Goal: Communication & Community: Share content

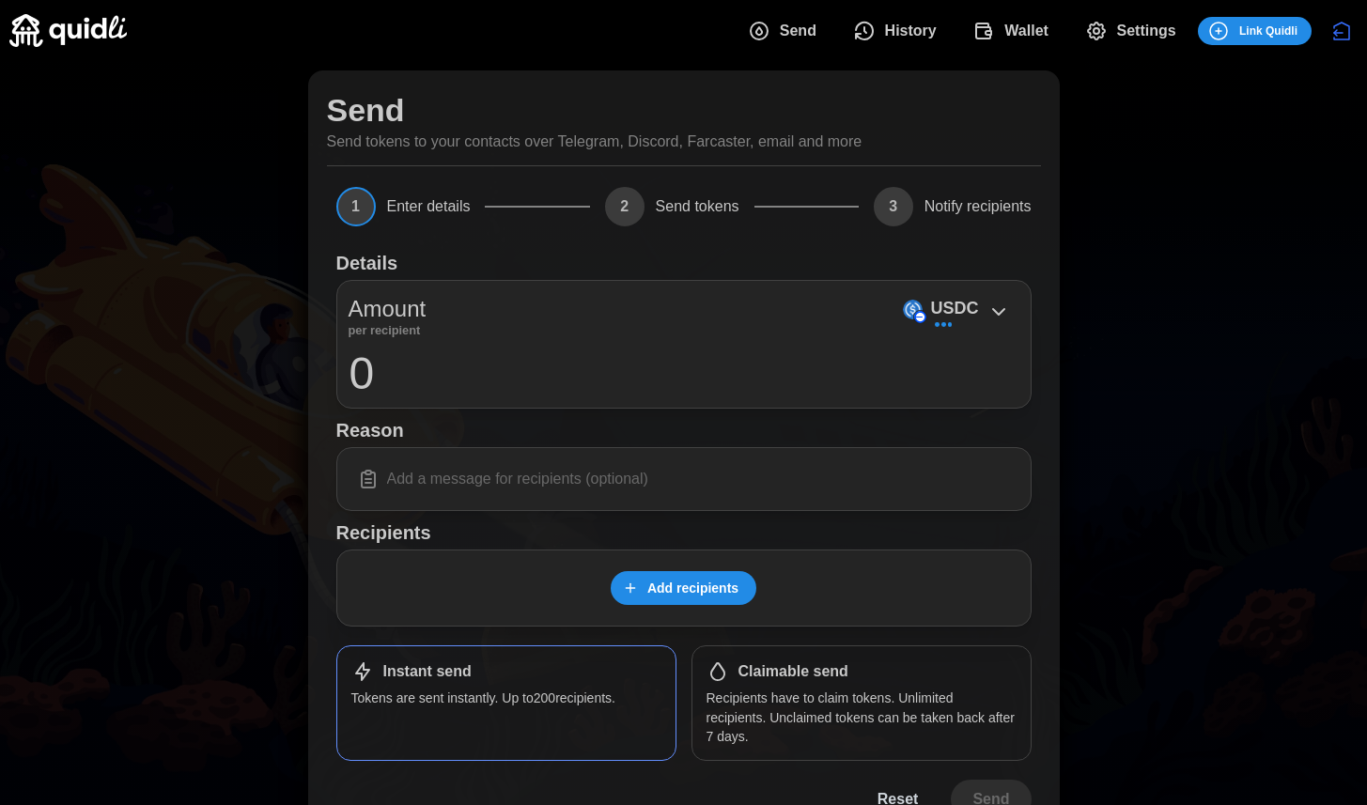
click at [713, 593] on span "Add recipients" at bounding box center [693, 588] width 91 height 32
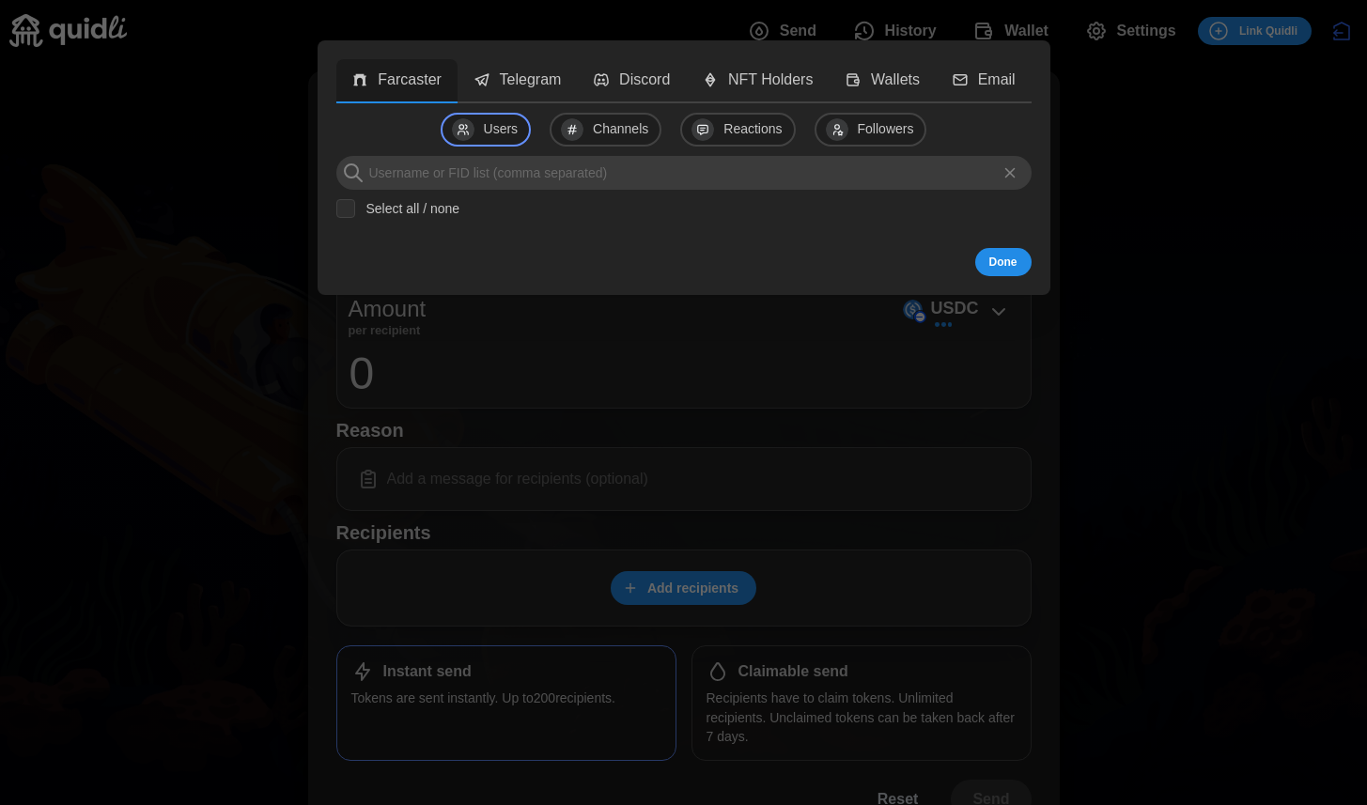
click at [550, 89] on p "Telegram" at bounding box center [531, 80] width 62 height 23
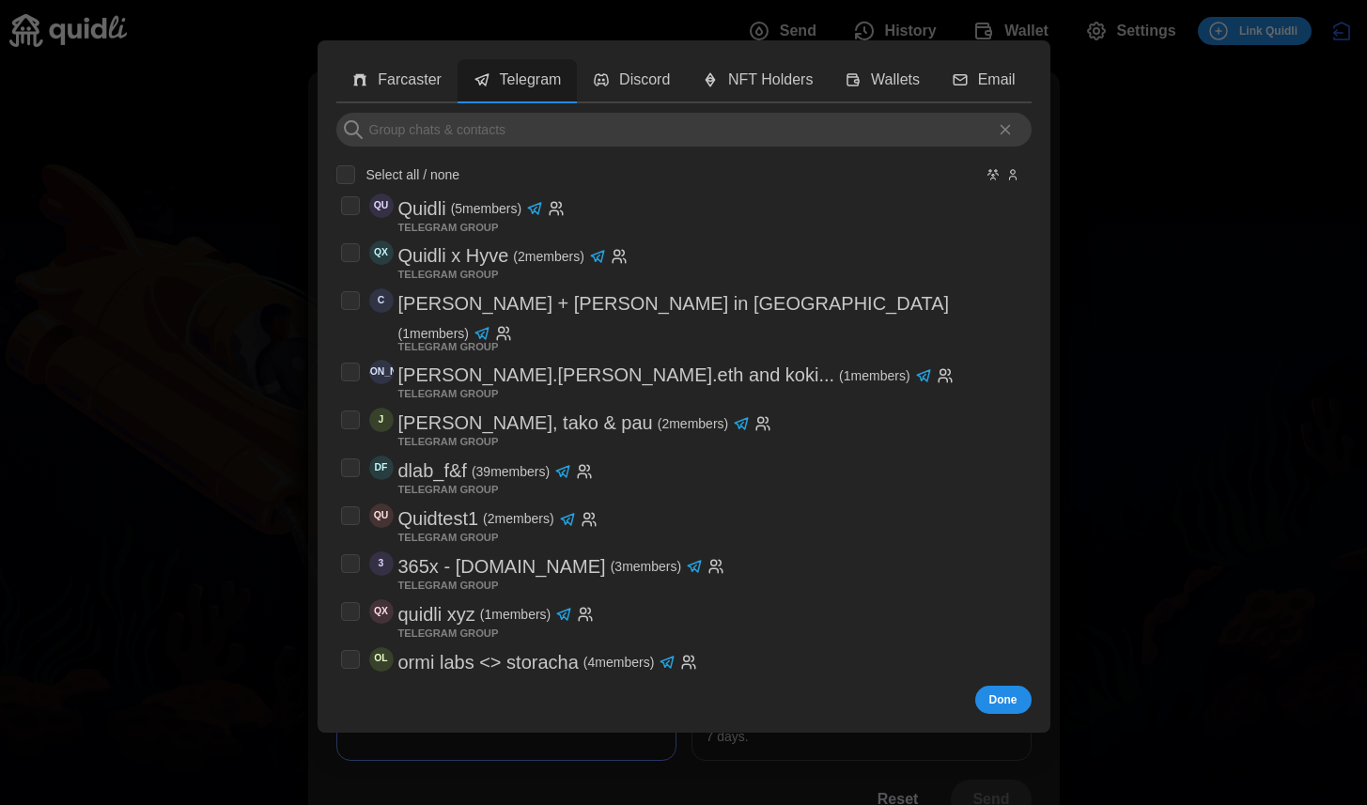
click at [429, 86] on p "Farcaster" at bounding box center [410, 80] width 64 height 23
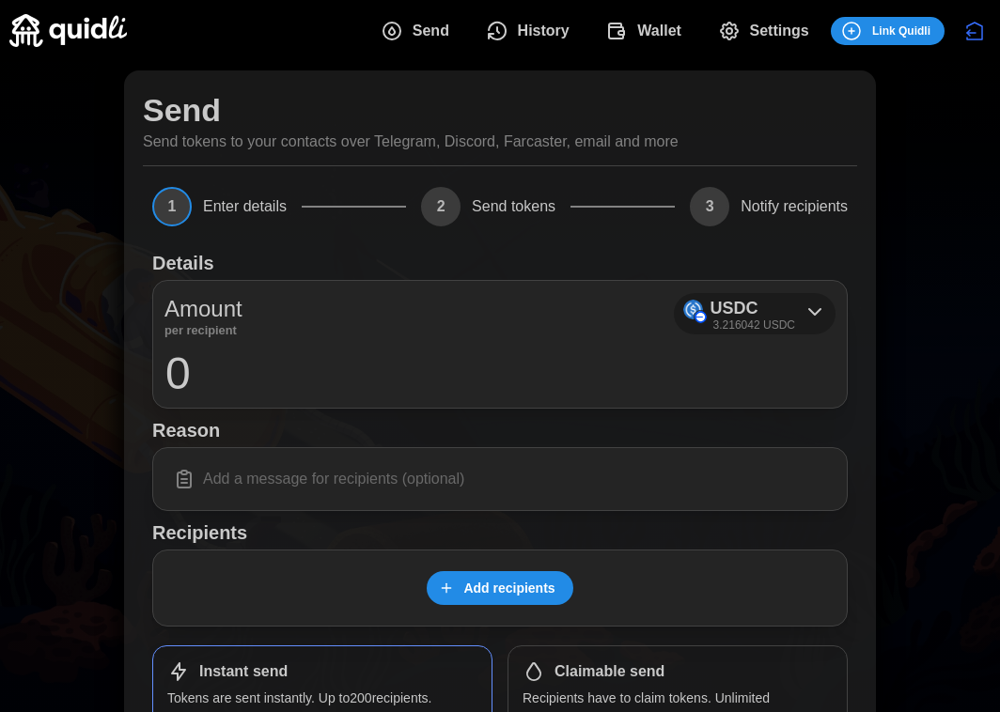
click at [814, 308] on icon at bounding box center [815, 312] width 23 height 23
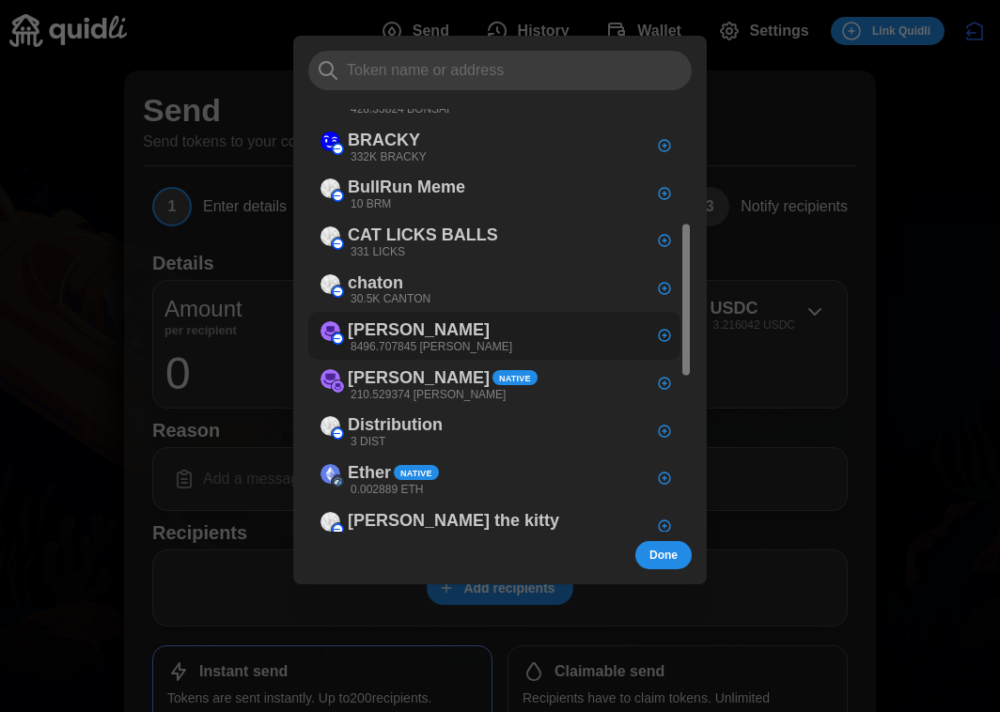
scroll to position [332, 0]
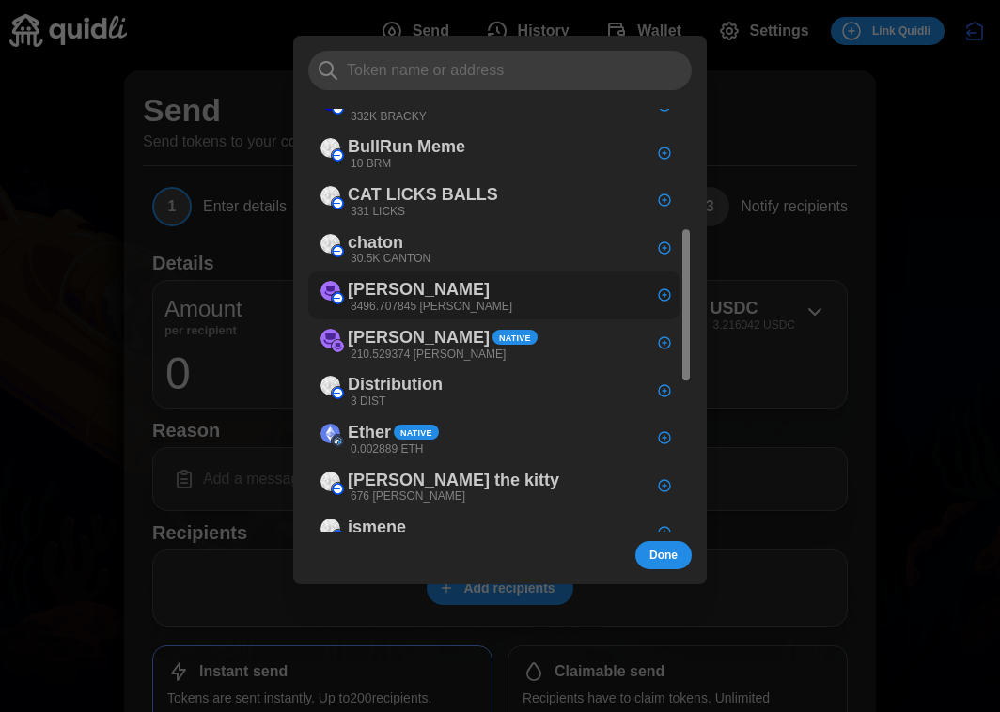
click at [525, 292] on div "[PERSON_NAME] 8496.707845 [PERSON_NAME]" at bounding box center [494, 296] width 372 height 48
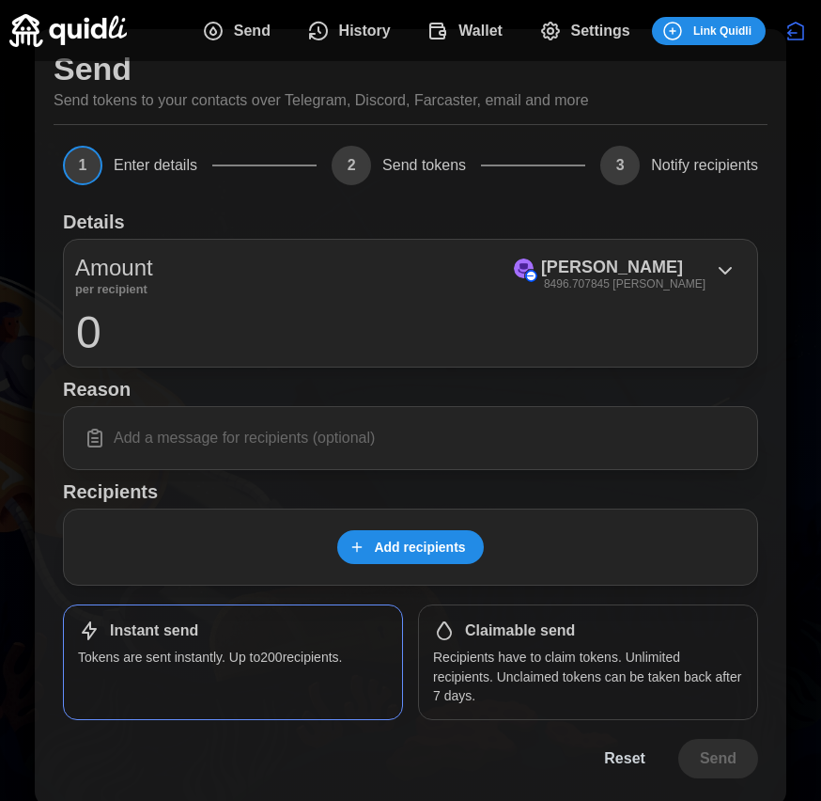
scroll to position [56, 0]
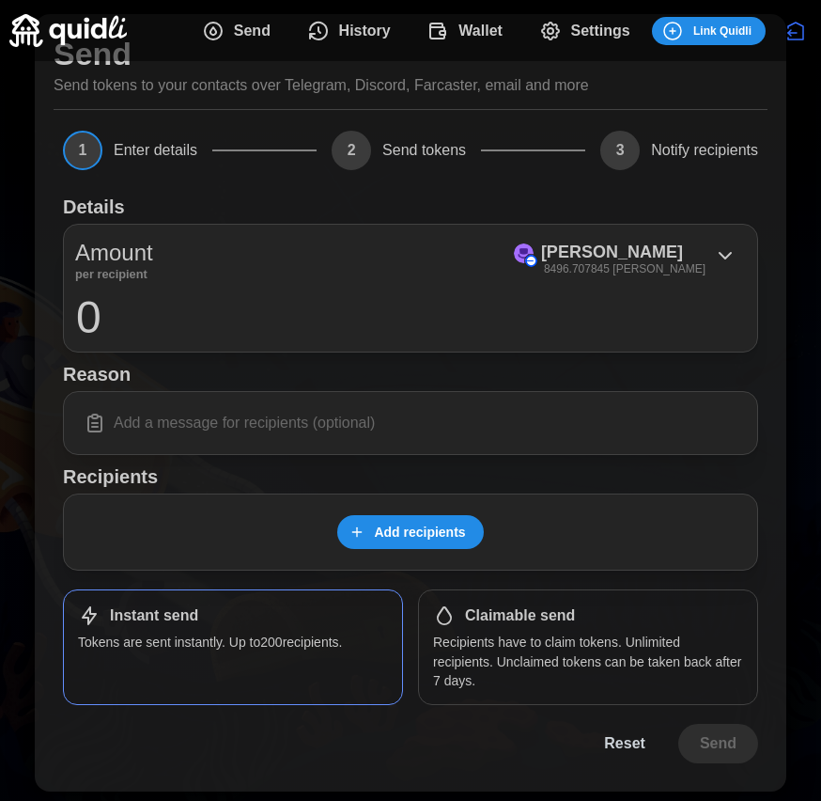
click at [454, 326] on input "0" at bounding box center [410, 316] width 671 height 47
type input "1000"
click at [314, 425] on input at bounding box center [410, 422] width 671 height 39
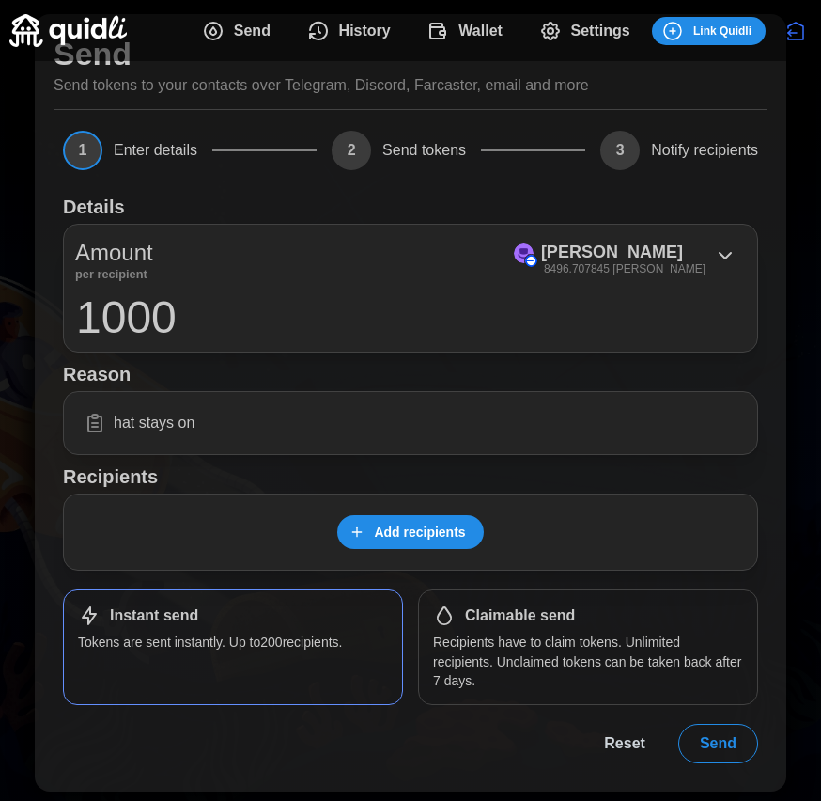
type input "hat stays on"
click at [394, 528] on span "Add recipients" at bounding box center [419, 532] width 91 height 32
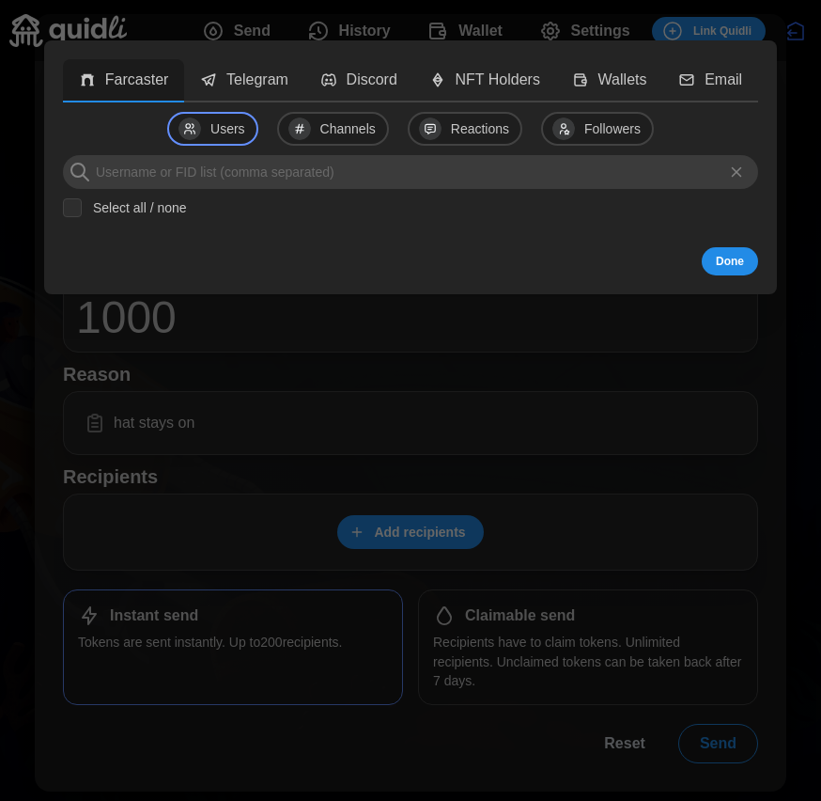
click at [226, 176] on input at bounding box center [410, 172] width 695 height 34
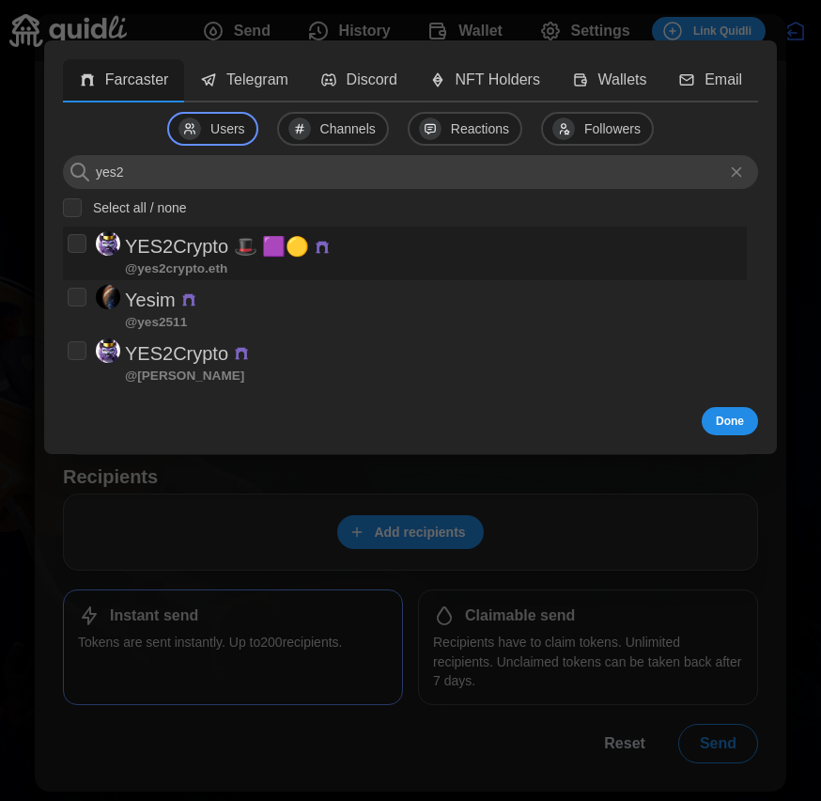
type input "yes2"
click at [248, 252] on p "YES2Crypto 🎩 🟪🟡" at bounding box center [217, 246] width 184 height 31
checkbox input "true"
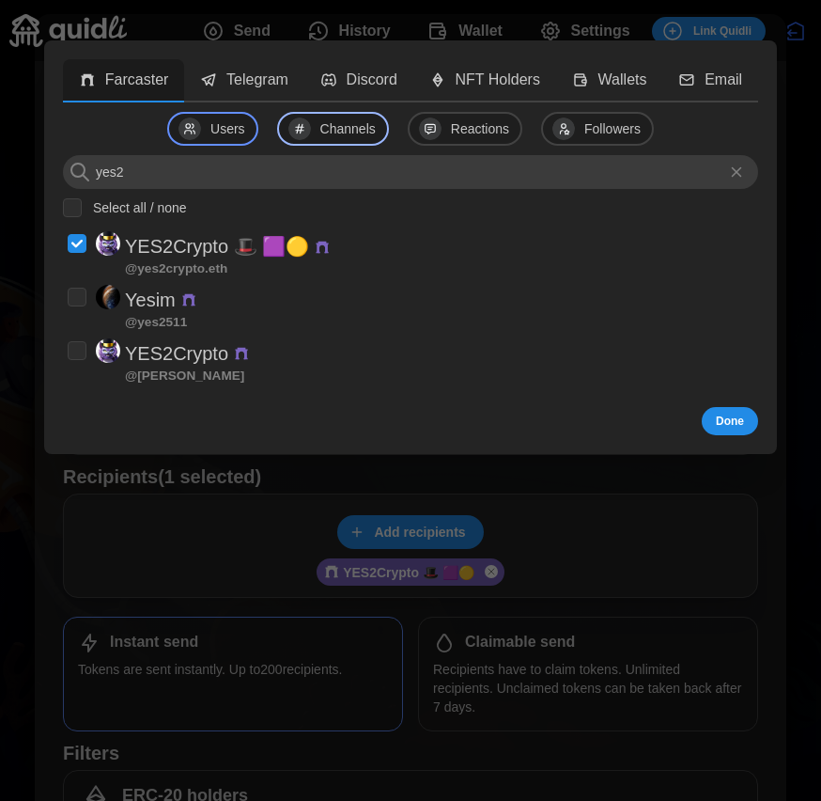
click at [368, 133] on p "Channels" at bounding box center [347, 129] width 55 height 21
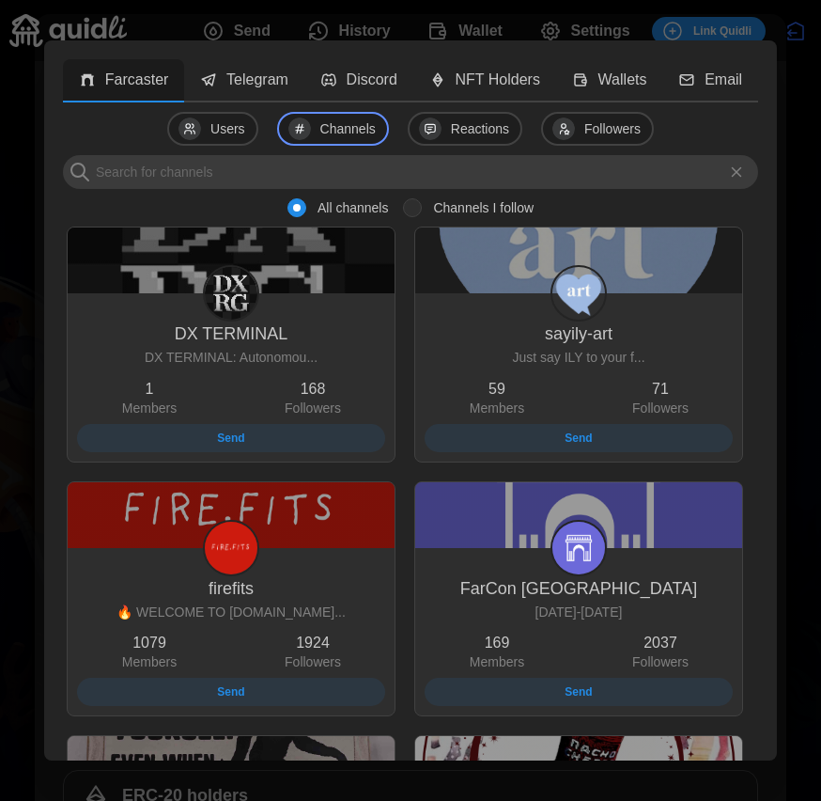
click at [275, 81] on p "Telegram" at bounding box center [257, 80] width 62 height 23
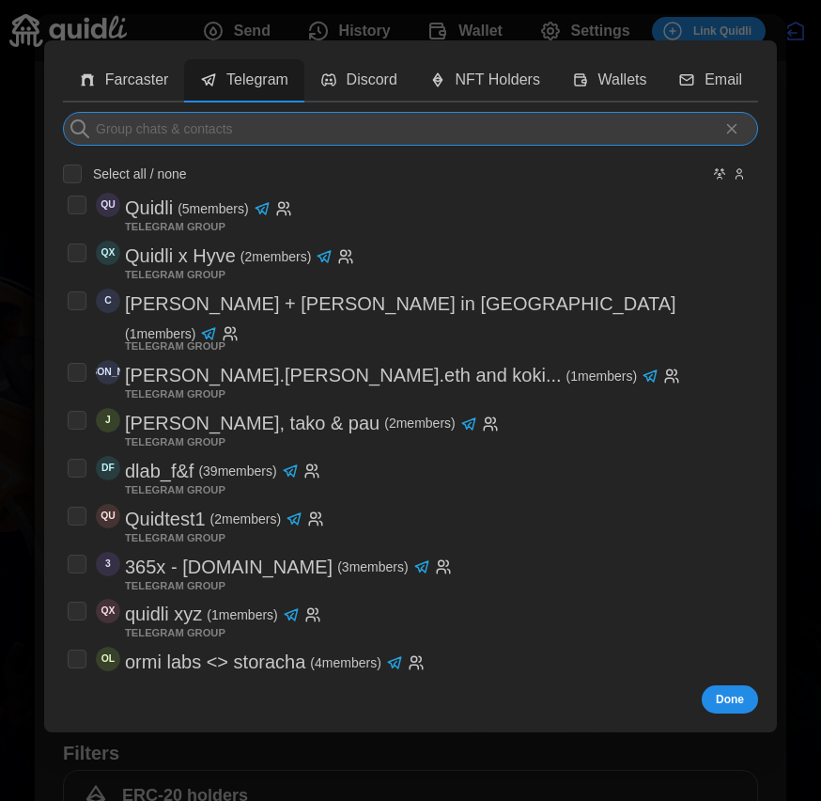
click at [323, 139] on input at bounding box center [410, 129] width 695 height 34
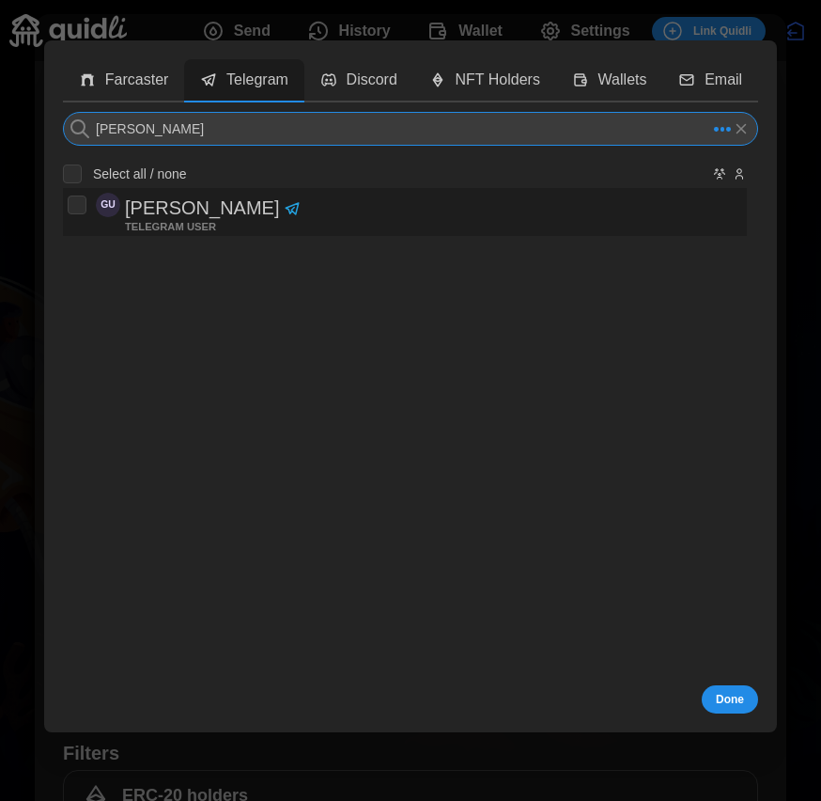
type input "[PERSON_NAME]"
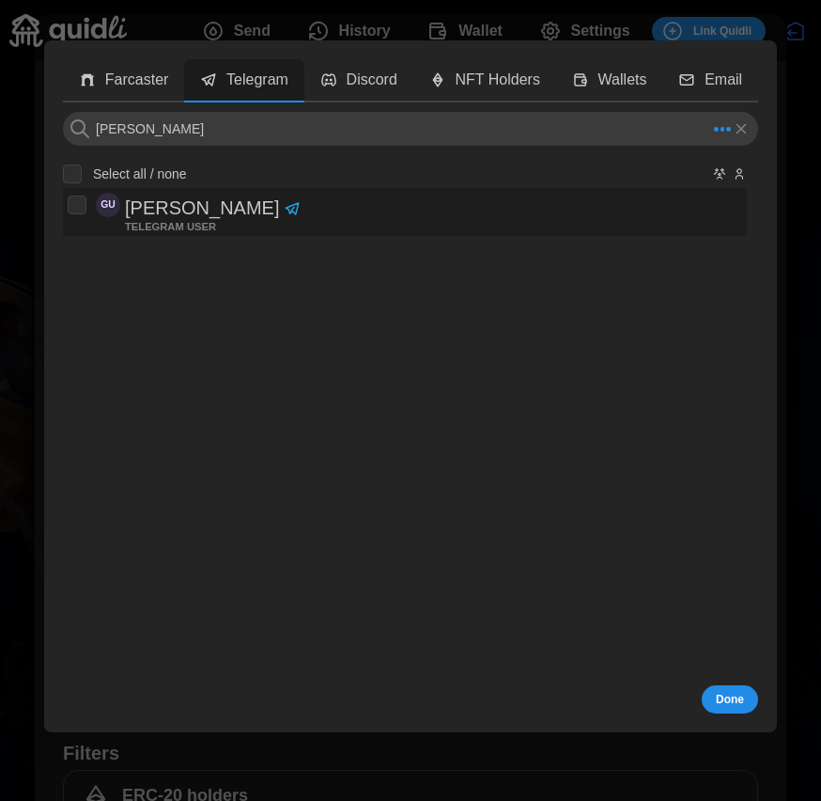
click at [177, 215] on p "[PERSON_NAME]" at bounding box center [202, 208] width 154 height 31
checkbox input "true"
click at [731, 696] on span "Done" at bounding box center [730, 699] width 28 height 26
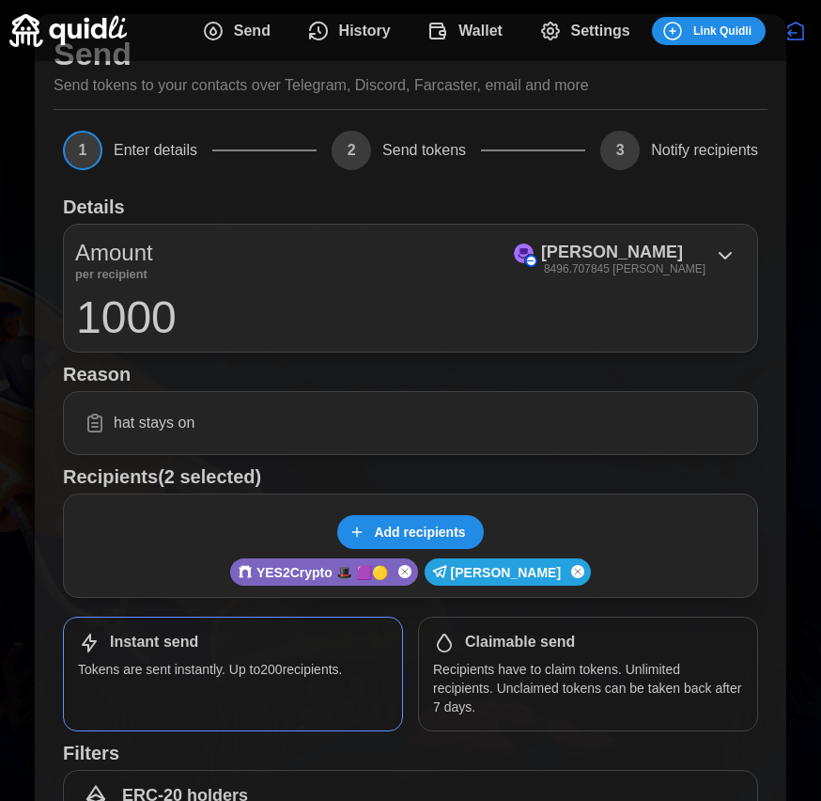
click at [412, 538] on span "Add recipients" at bounding box center [419, 532] width 91 height 32
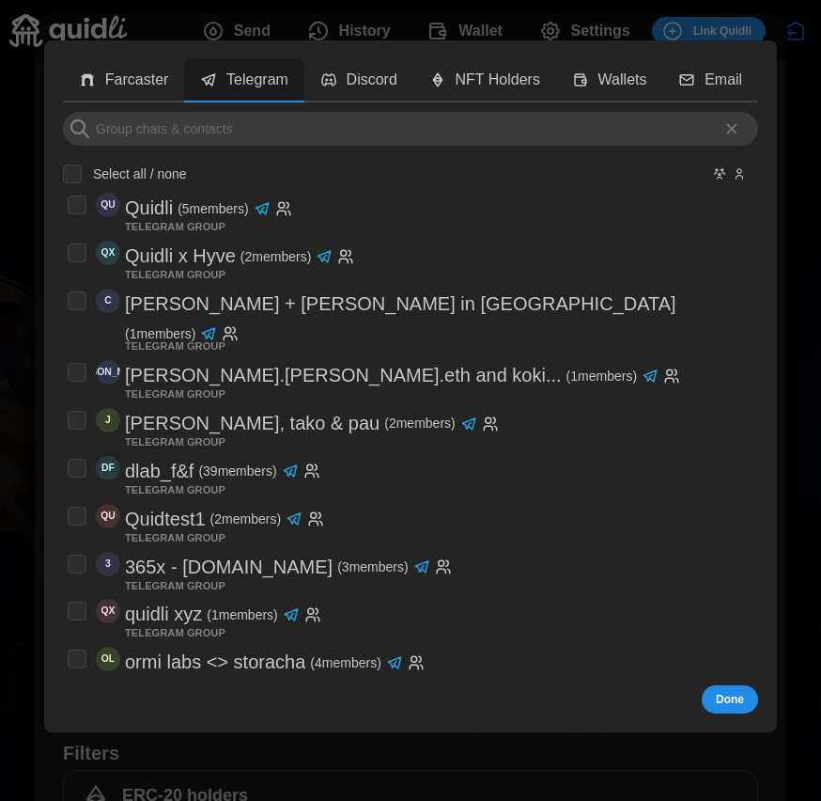
click at [338, 73] on button "Discord" at bounding box center [358, 81] width 109 height 44
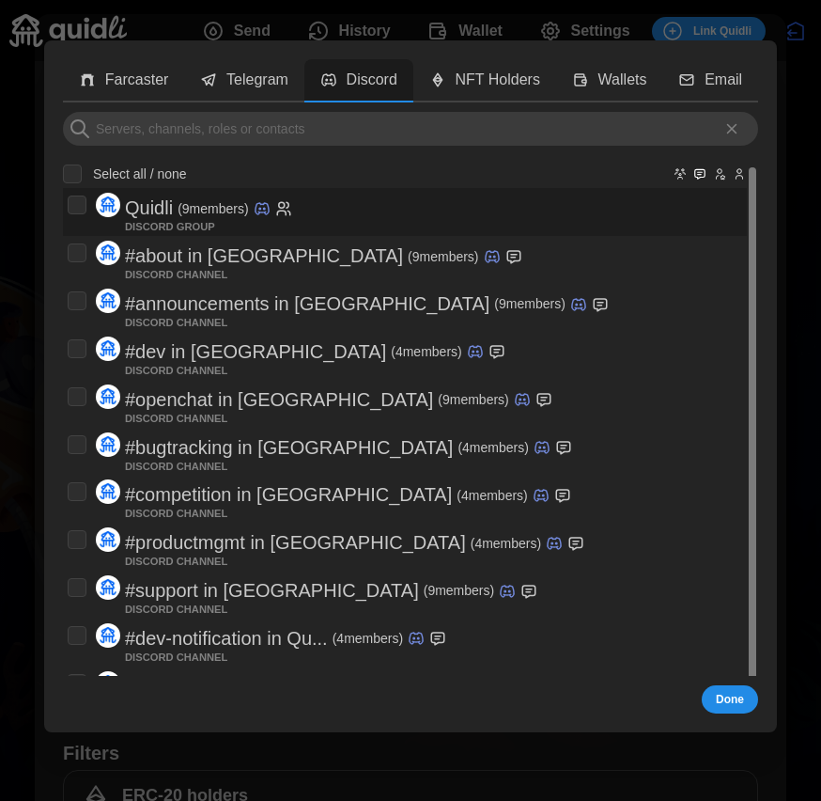
click at [255, 212] on div "Quidli ( 9 members)" at bounding box center [208, 208] width 167 height 31
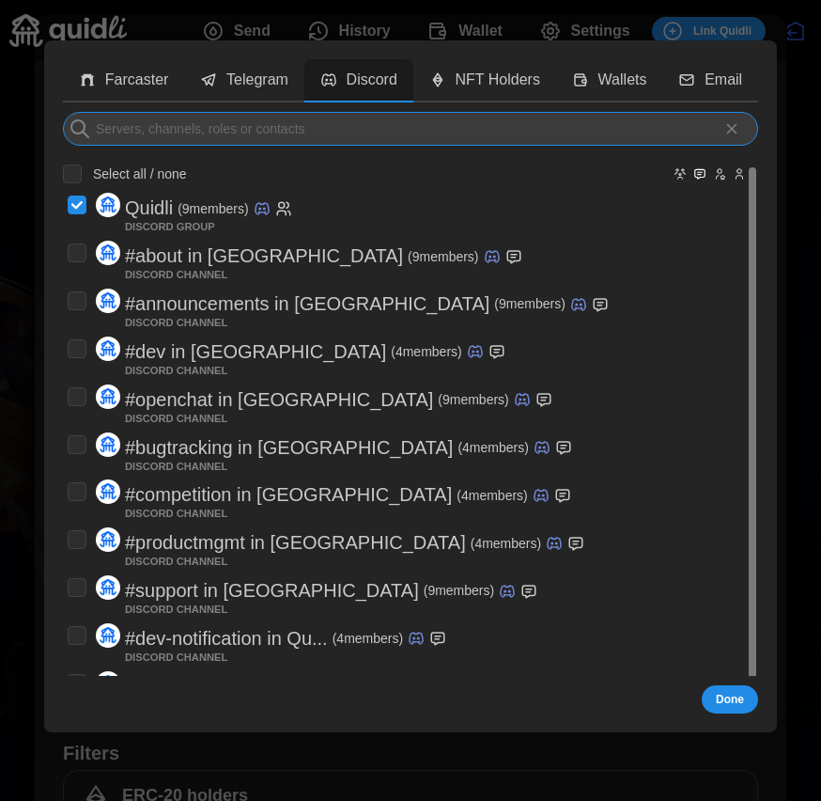
click at [459, 132] on input at bounding box center [410, 129] width 695 height 34
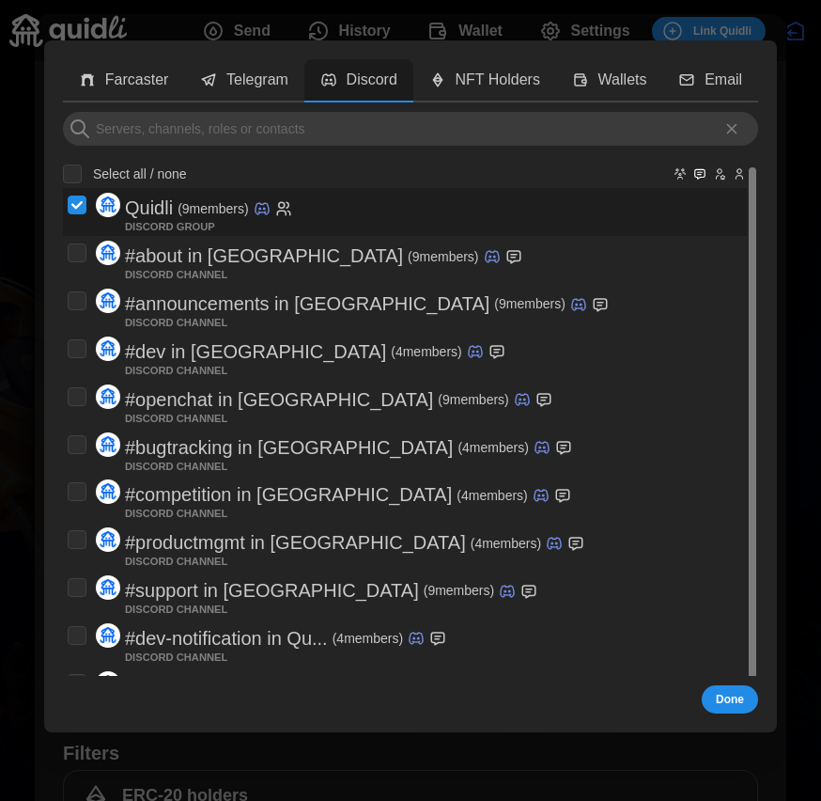
click at [273, 220] on div "Quidli ( 9 members)" at bounding box center [208, 208] width 167 height 31
checkbox input "false"
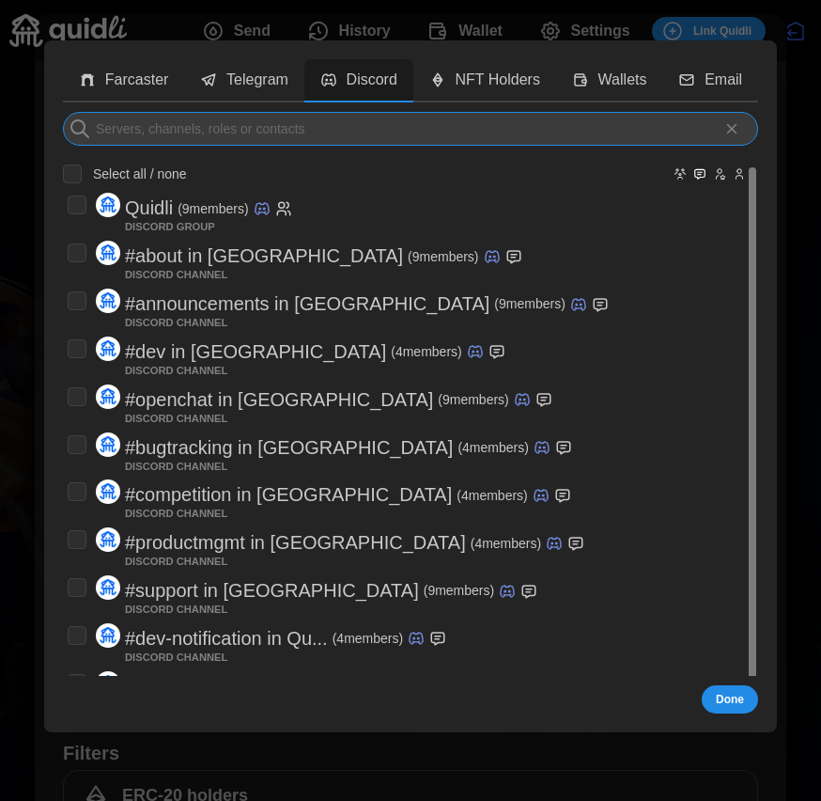
click at [322, 133] on input at bounding box center [410, 129] width 695 height 34
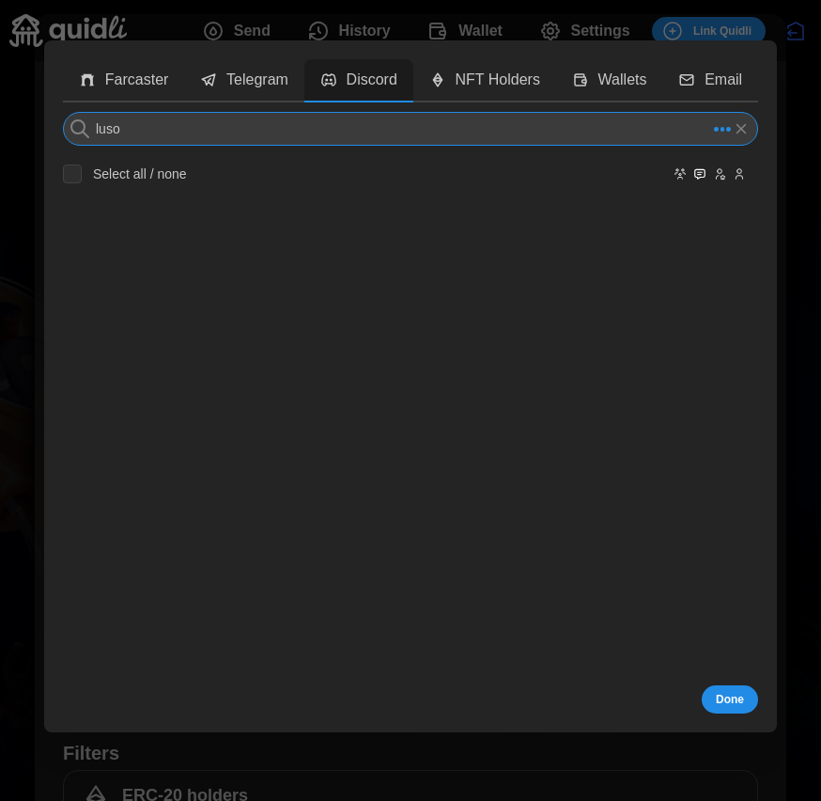
type input "lusop"
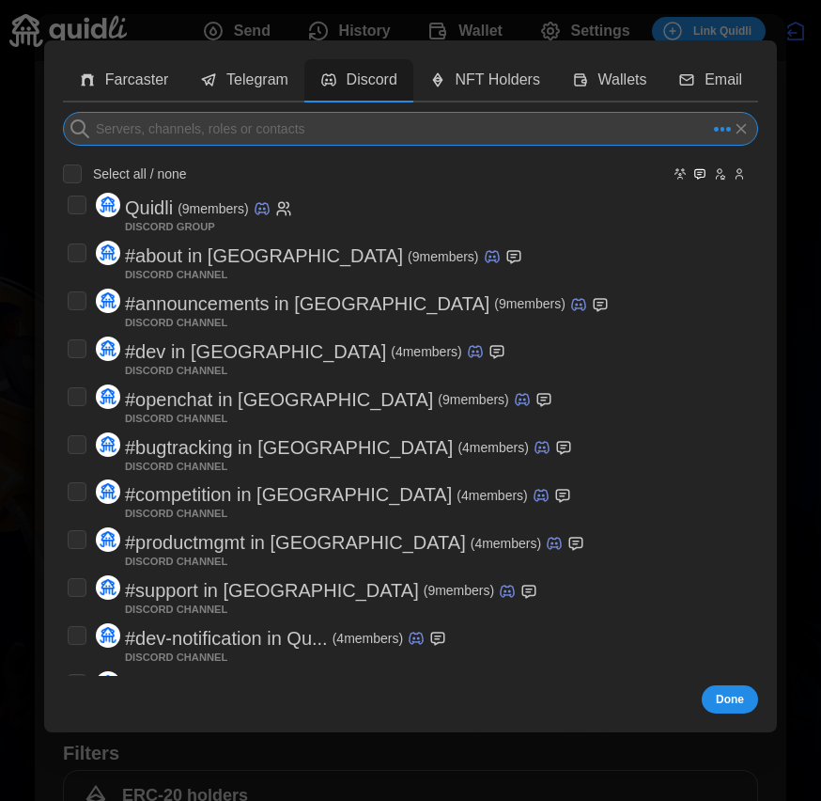
type input "l"
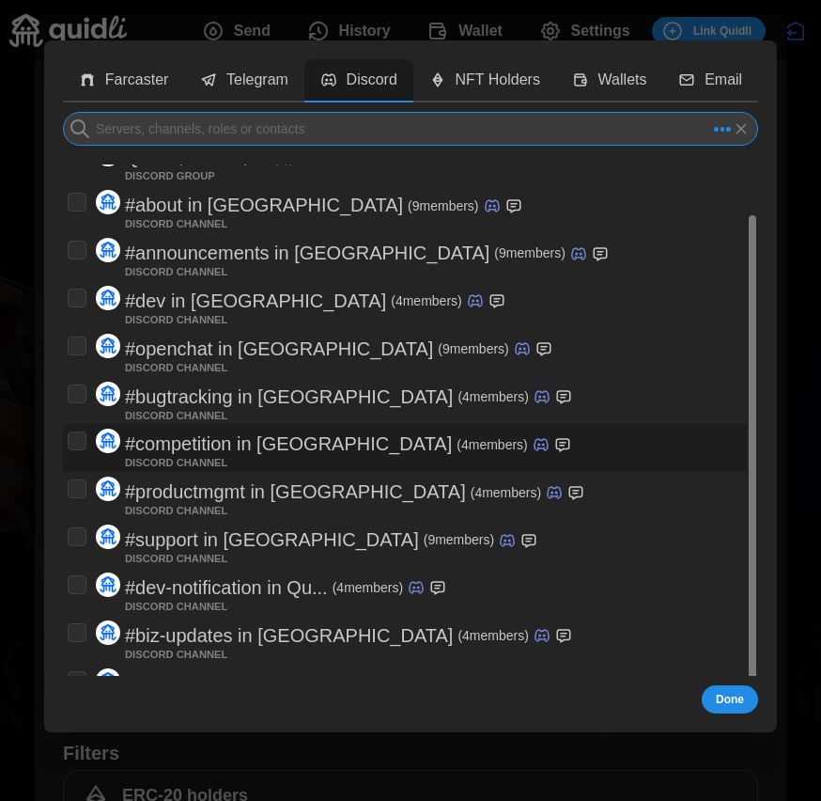
scroll to position [0, 0]
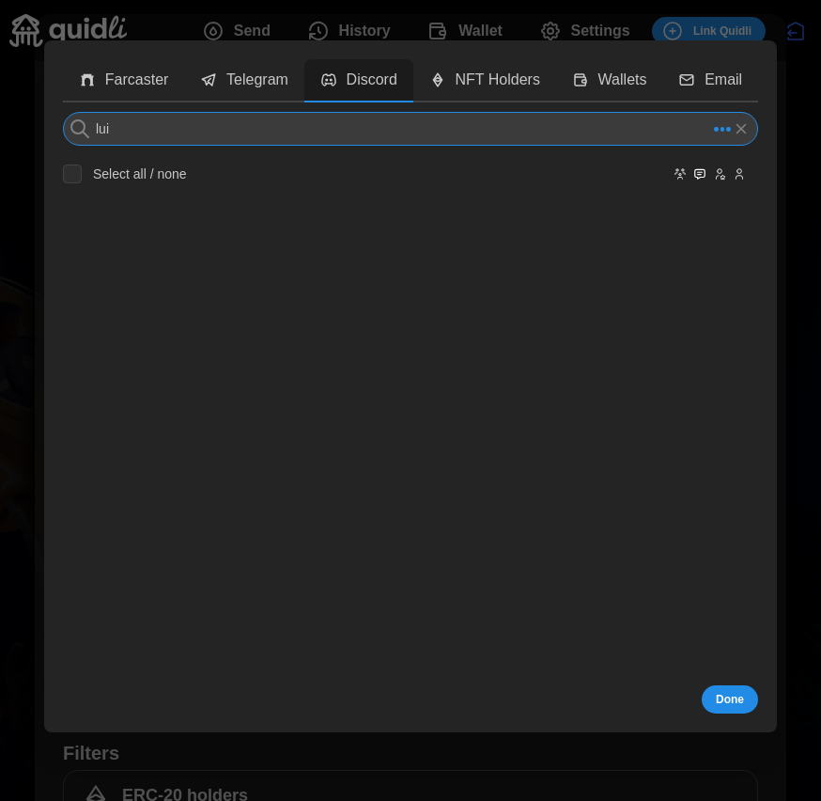
type input "[PERSON_NAME]"
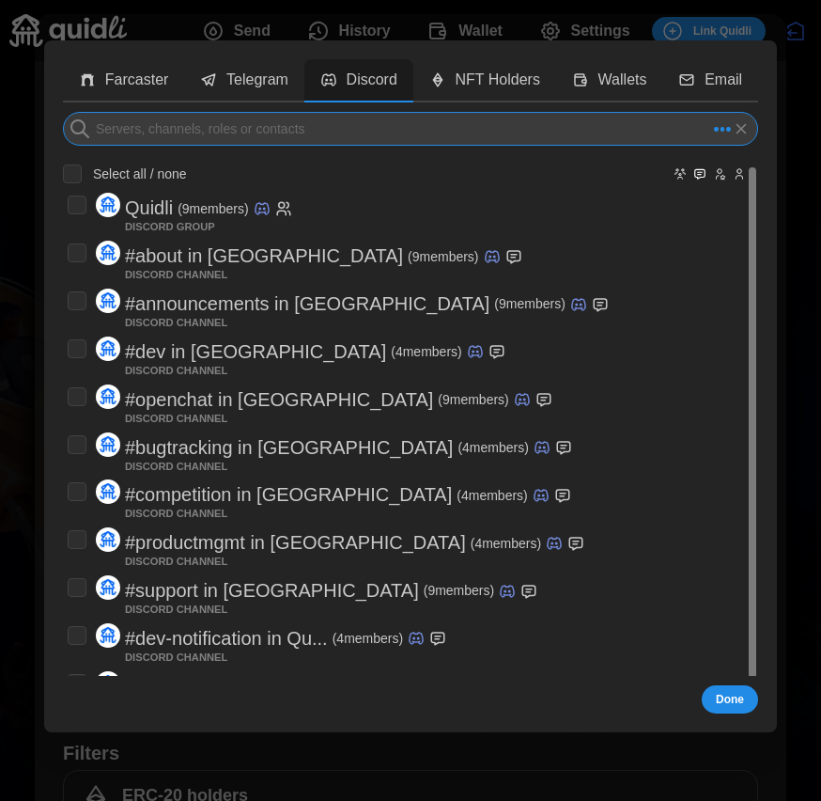
click at [174, 132] on input at bounding box center [410, 129] width 695 height 34
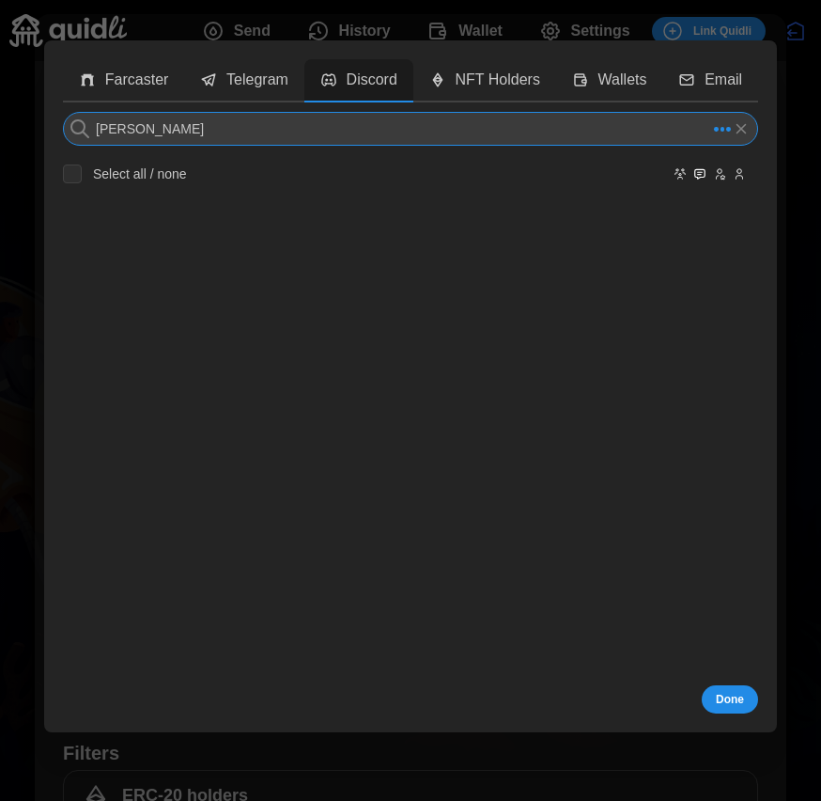
type input "[PERSON_NAME]"
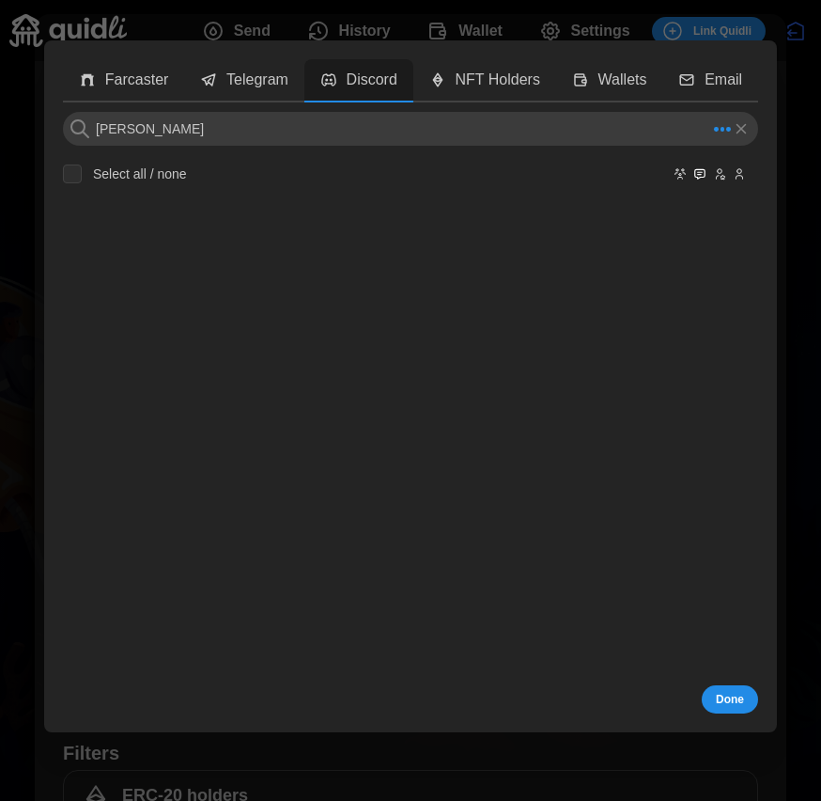
click at [107, 172] on label "Select all / none" at bounding box center [134, 173] width 105 height 19
click at [82, 172] on input "Select all / none" at bounding box center [72, 173] width 19 height 19
click at [77, 172] on input "Select all / none" at bounding box center [72, 173] width 19 height 19
checkbox input "false"
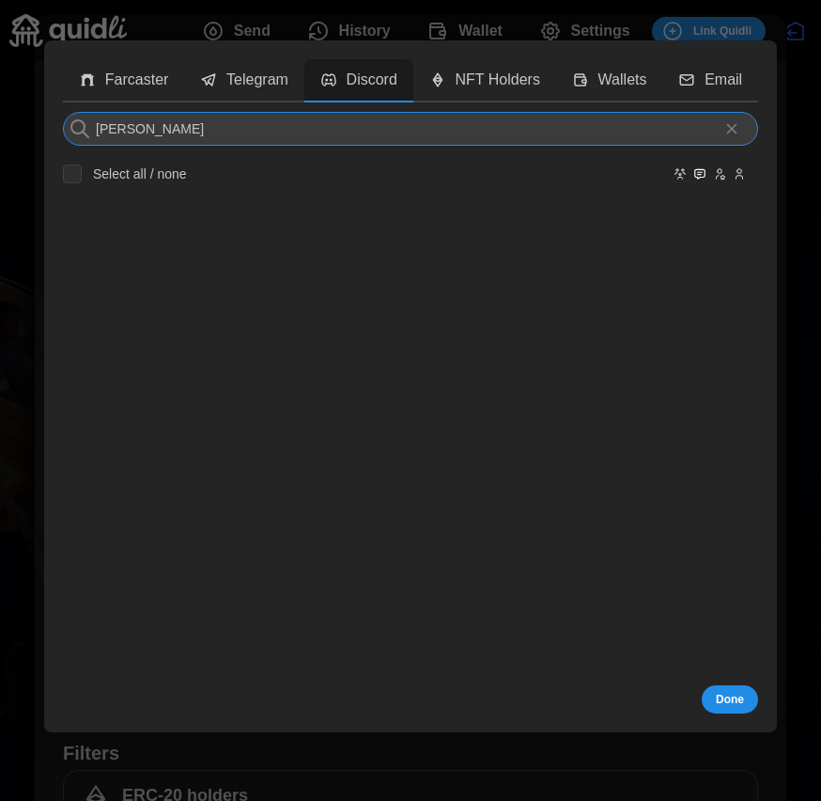
click at [207, 121] on input "[PERSON_NAME]" at bounding box center [410, 129] width 695 height 34
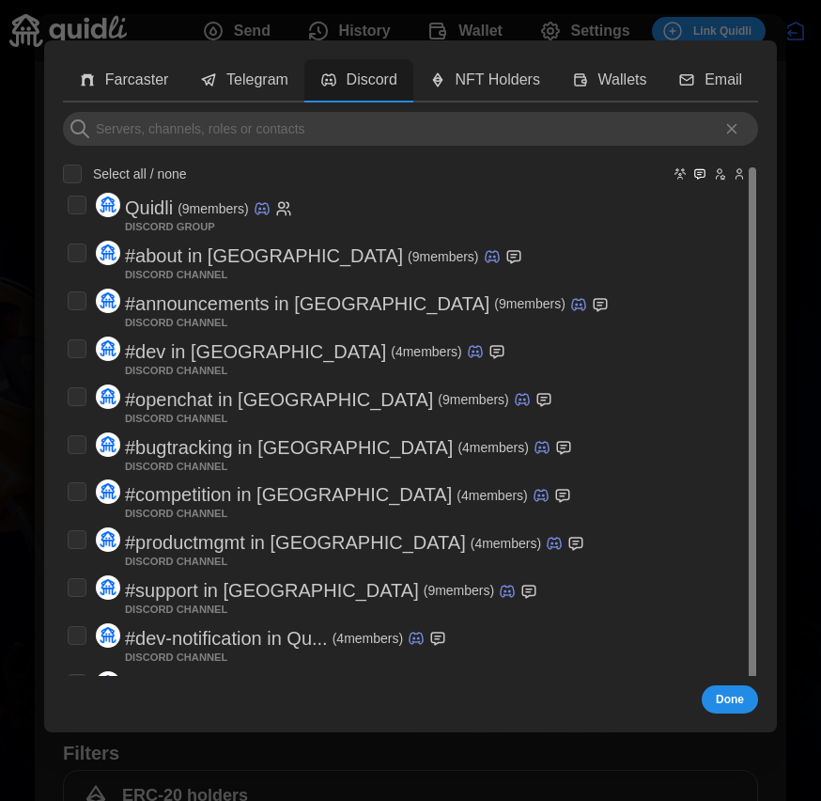
click at [745, 176] on icon "Hide Users" at bounding box center [739, 174] width 13 height 23
click at [738, 172] on icon "Show Users" at bounding box center [740, 171] width 5 height 5
click at [702, 176] on icon "Hide Channels" at bounding box center [700, 174] width 10 height 9
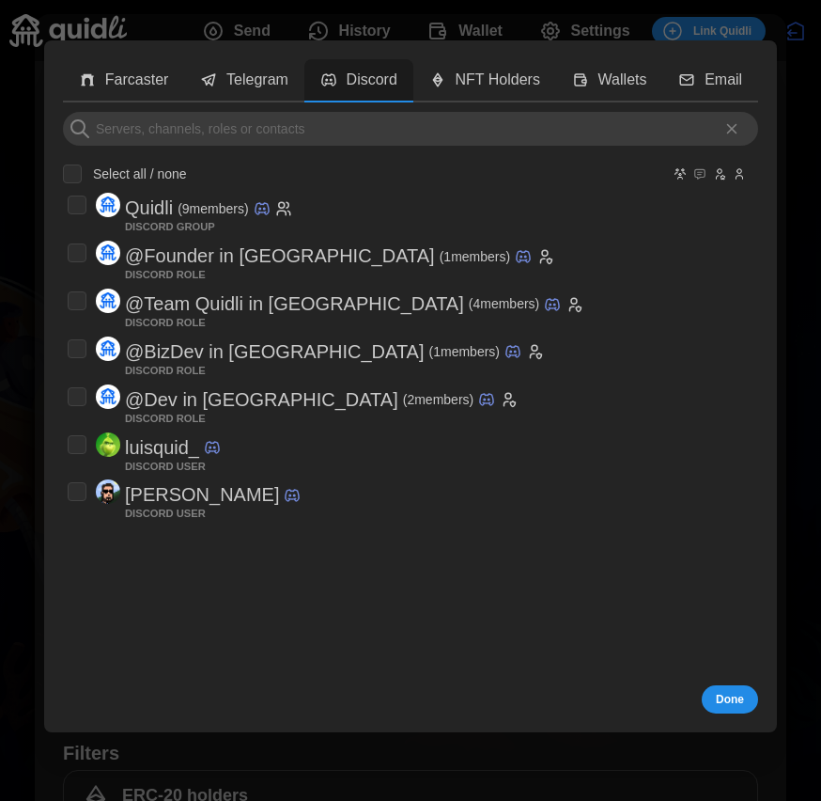
click at [716, 175] on icon "Hide Roles" at bounding box center [719, 174] width 13 height 23
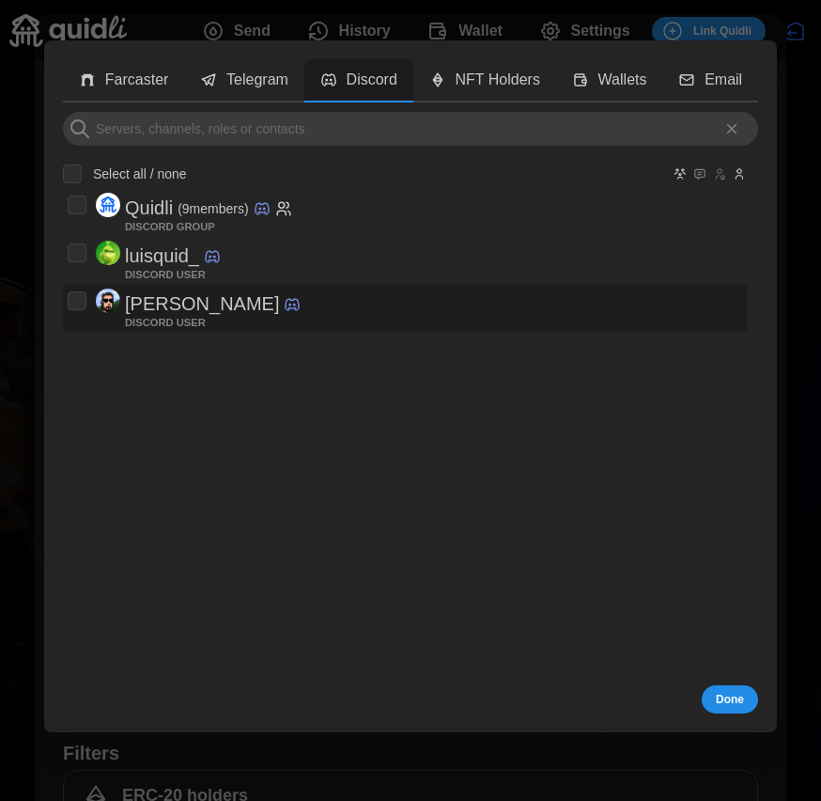
click at [80, 305] on input "checkbox" at bounding box center [77, 300] width 19 height 19
checkbox input "true"
click at [733, 702] on span "Done" at bounding box center [730, 699] width 28 height 26
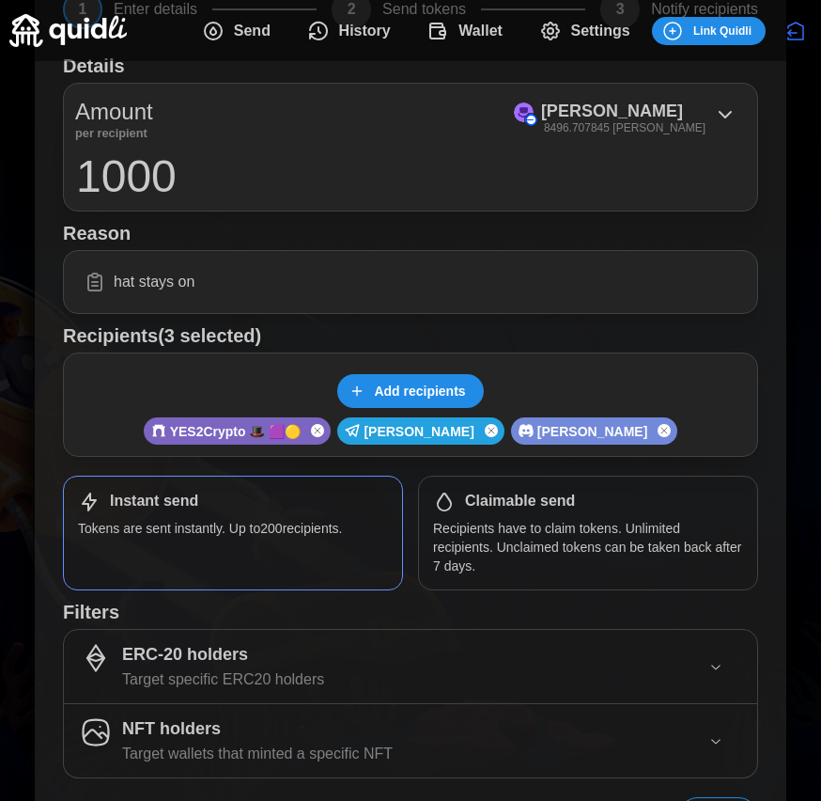
scroll to position [270, 0]
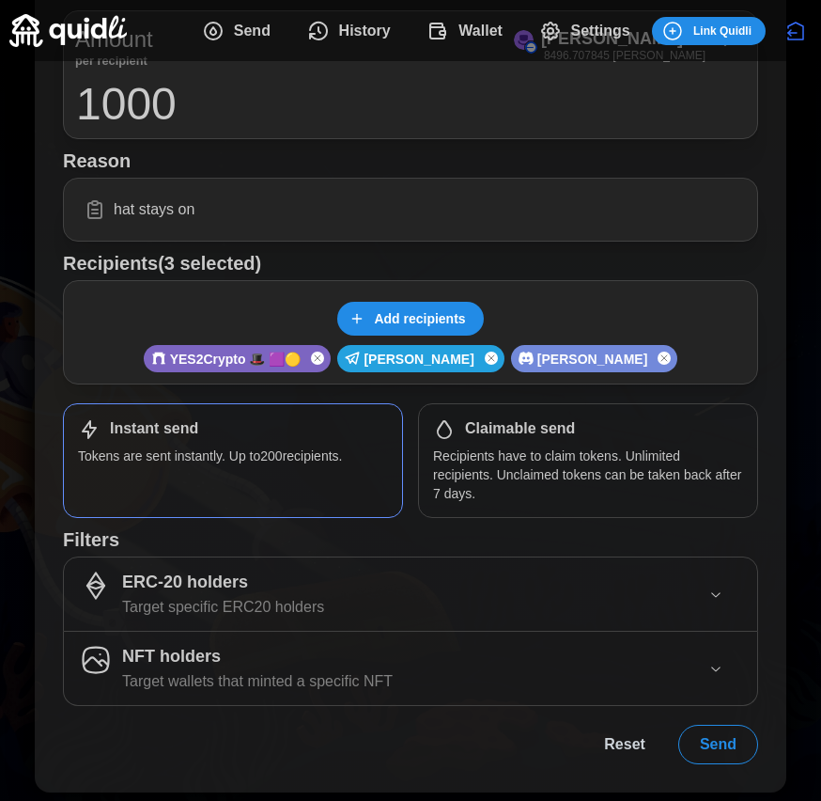
click at [709, 730] on span "Send" at bounding box center [718, 745] width 37 height 38
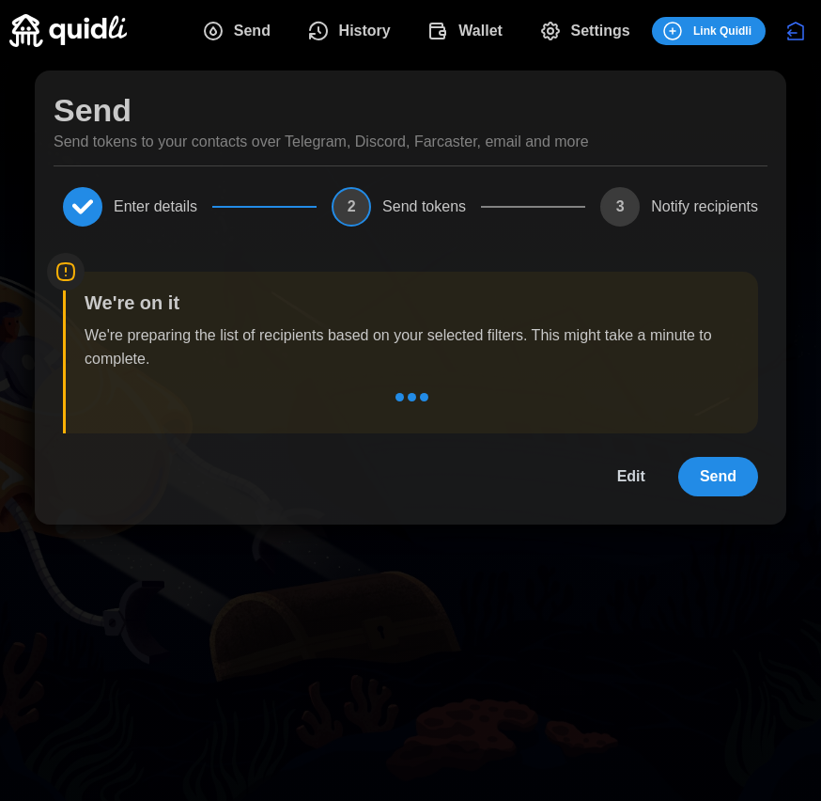
click at [631, 477] on span "Edit" at bounding box center [631, 477] width 28 height 38
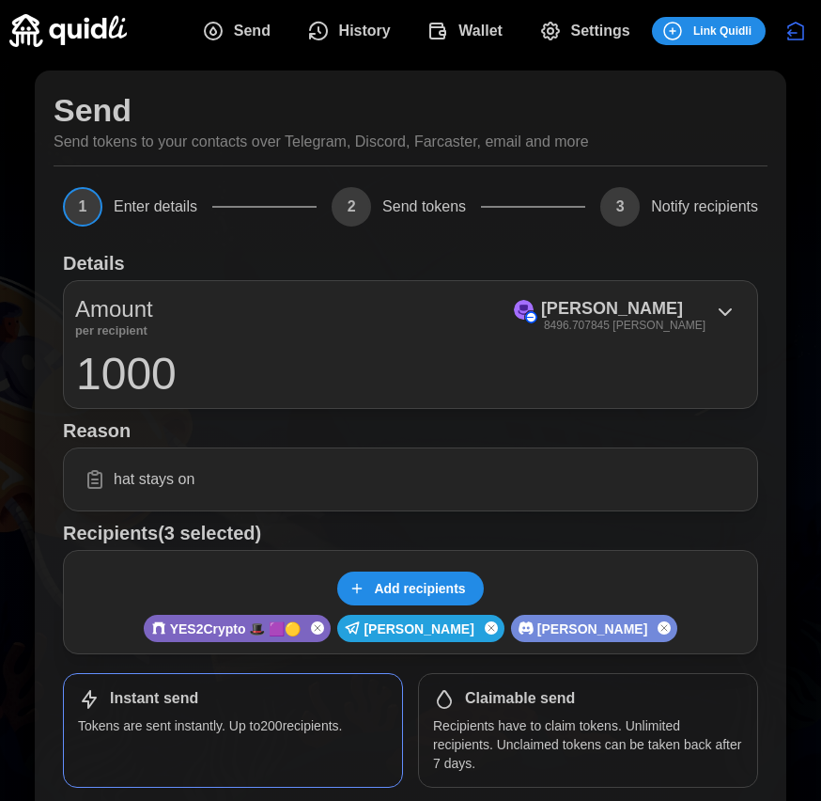
click at [323, 626] on icon "Remove user" at bounding box center [317, 627] width 11 height 23
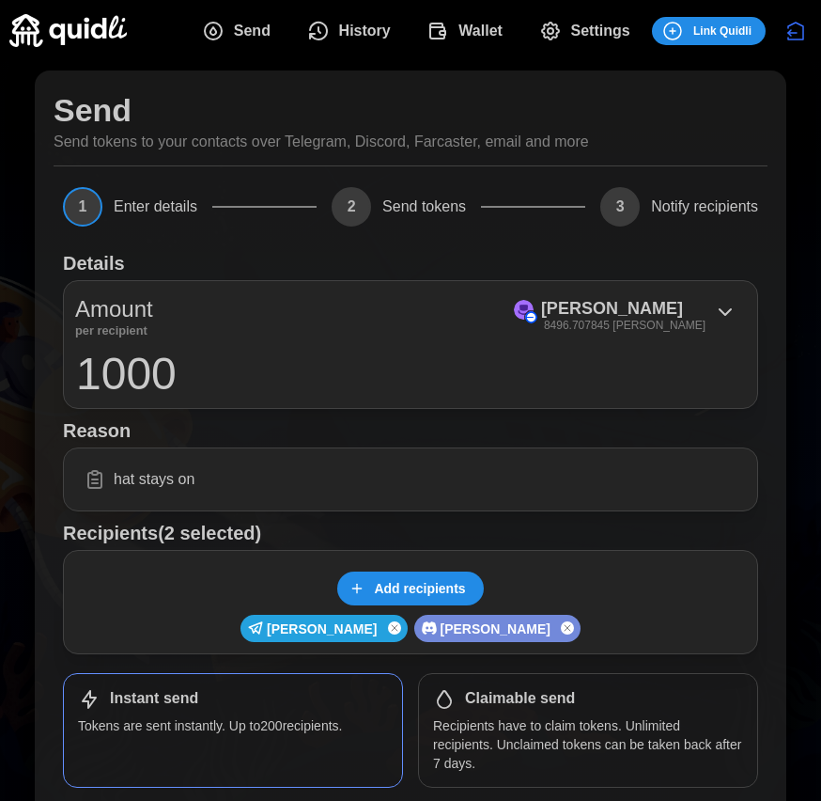
click at [400, 632] on icon "Remove user" at bounding box center [394, 627] width 11 height 23
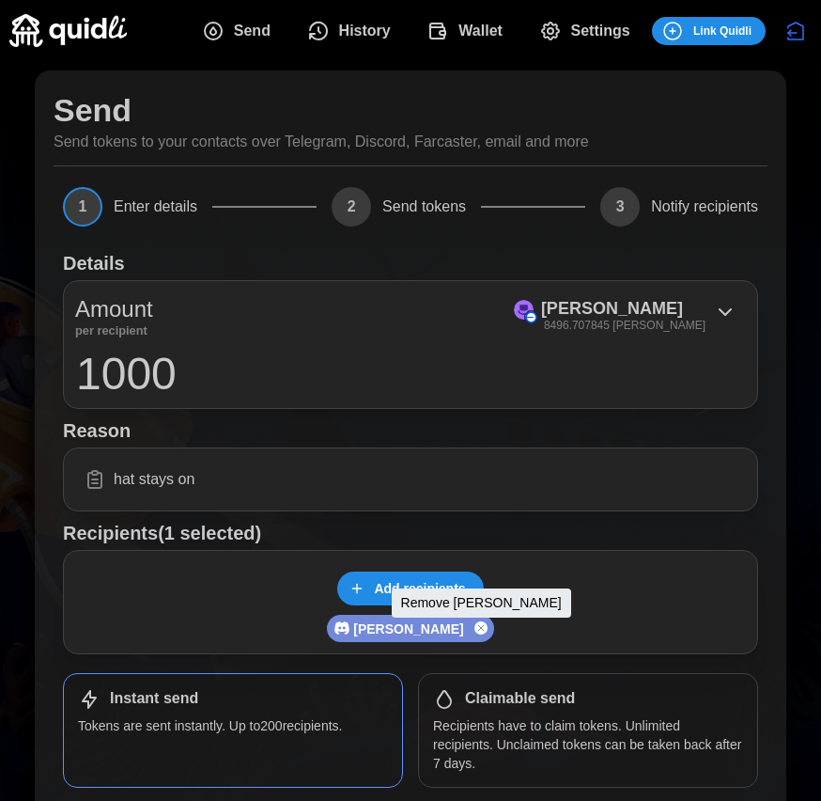
click at [476, 632] on icon "Remove user" at bounding box center [481, 627] width 11 height 23
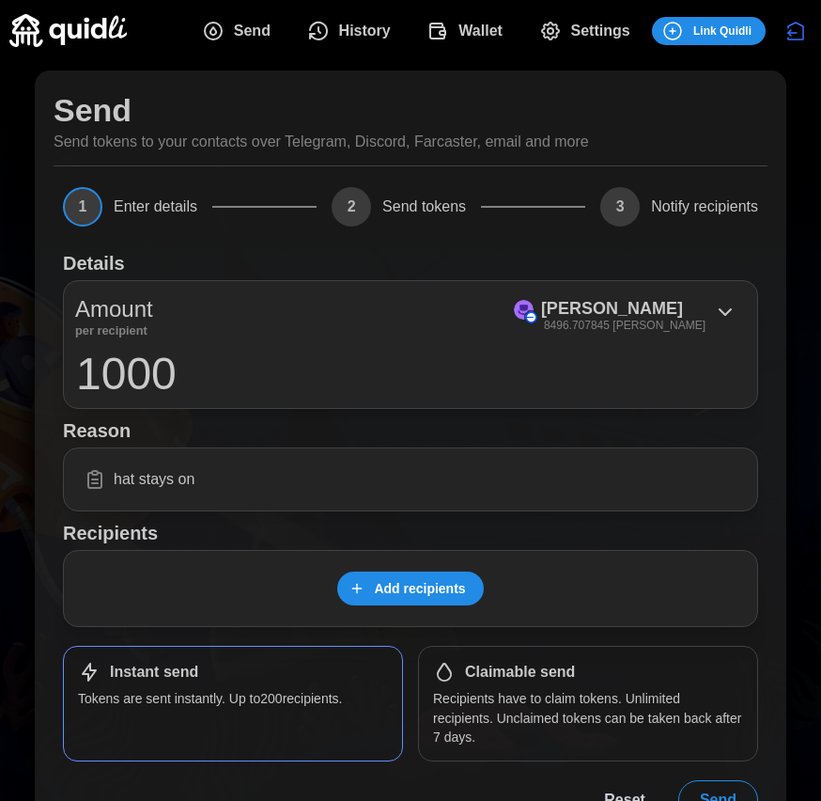
click at [445, 483] on input "hat stays on" at bounding box center [410, 479] width 671 height 39
click at [427, 592] on span "Add recipients" at bounding box center [419, 588] width 91 height 32
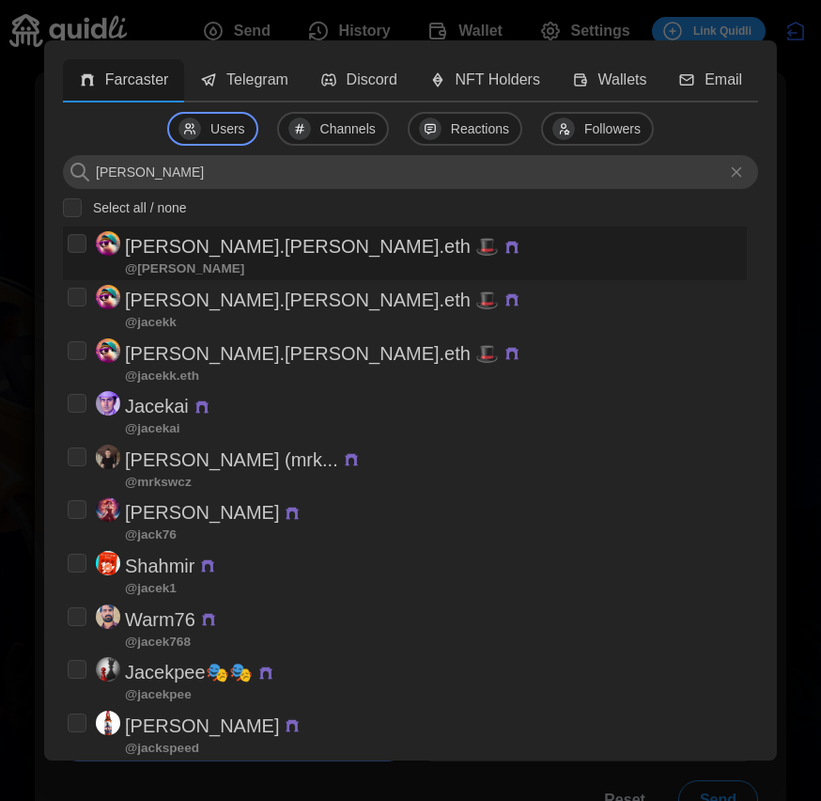
type input "[PERSON_NAME]"
click at [74, 239] on input "checkbox" at bounding box center [77, 243] width 19 height 19
checkbox input "true"
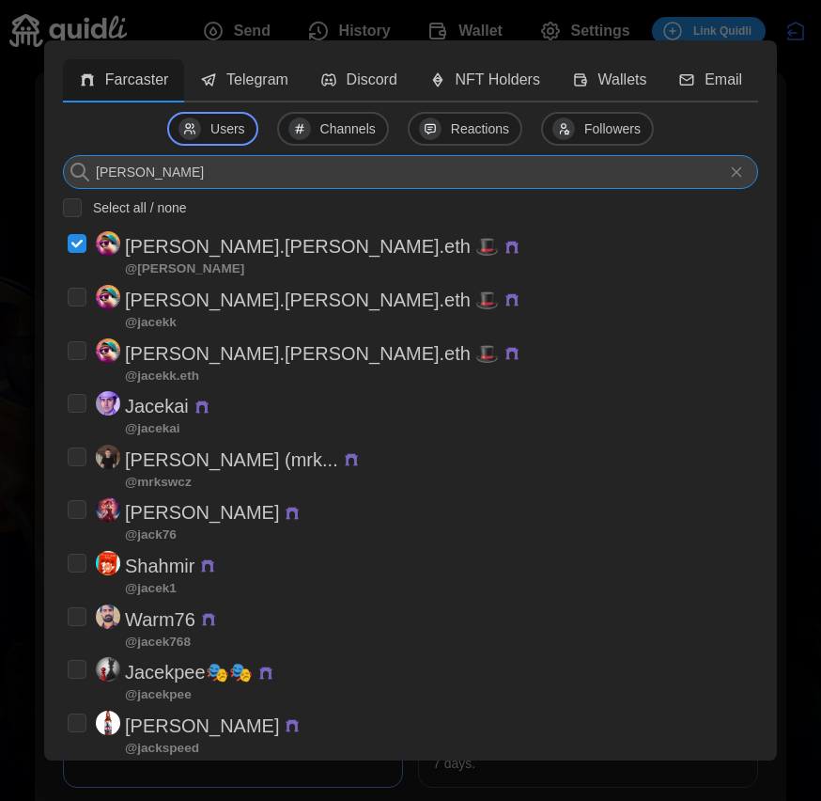
click at [499, 170] on input "[PERSON_NAME]" at bounding box center [410, 172] width 695 height 34
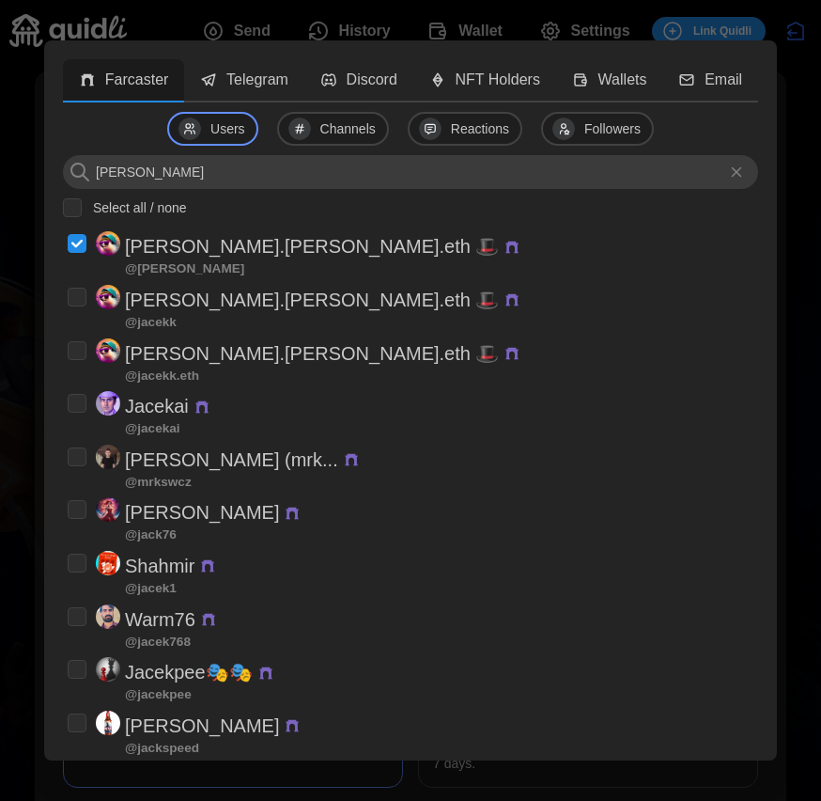
click at [266, 85] on p "Telegram" at bounding box center [257, 80] width 62 height 23
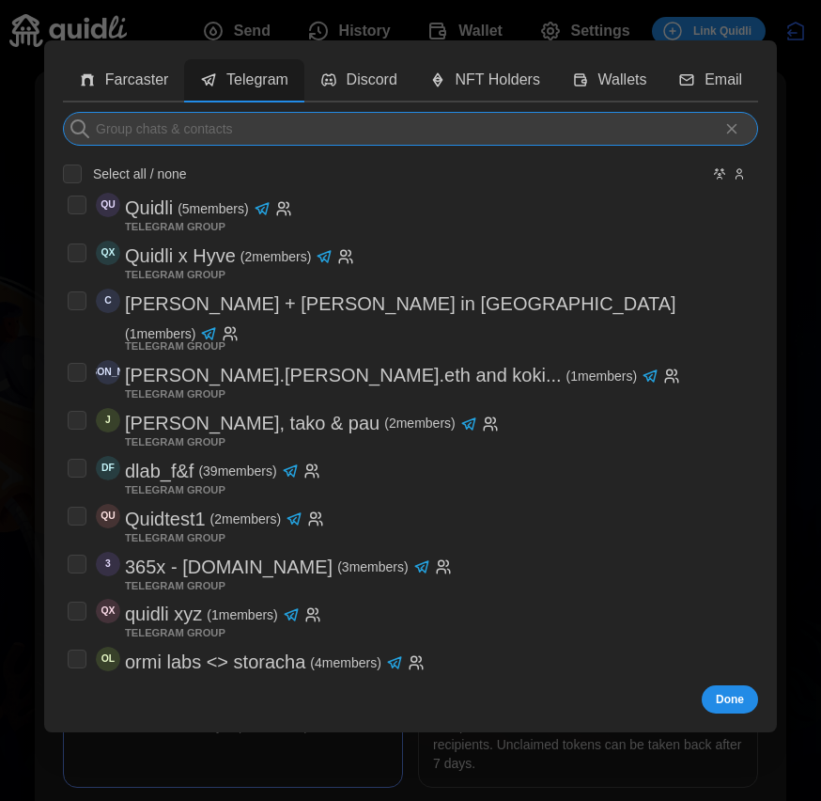
click at [261, 138] on input at bounding box center [410, 129] width 695 height 34
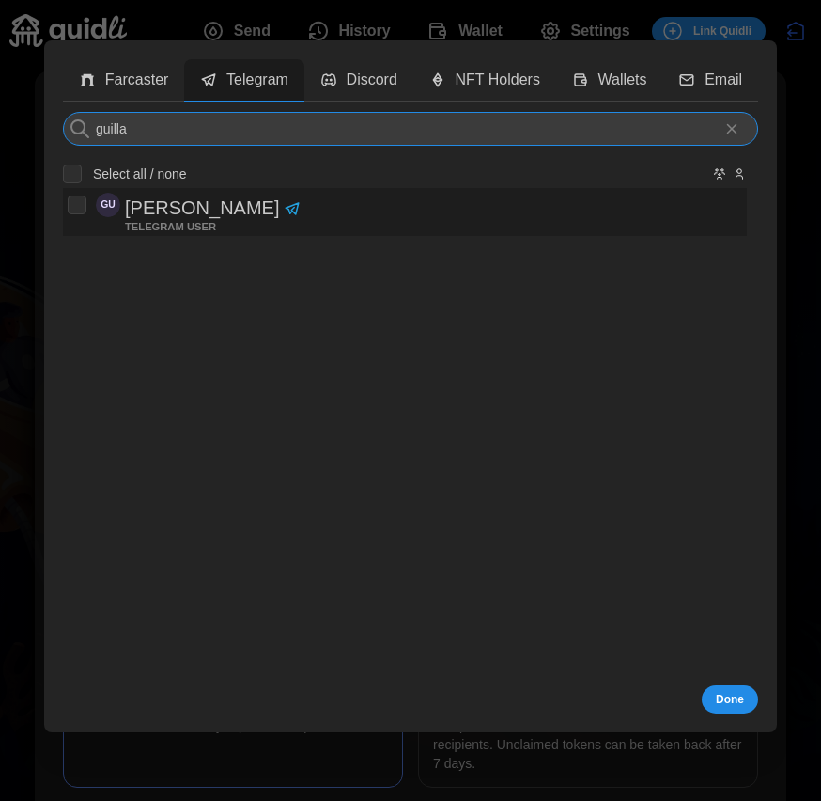
type input "guilla"
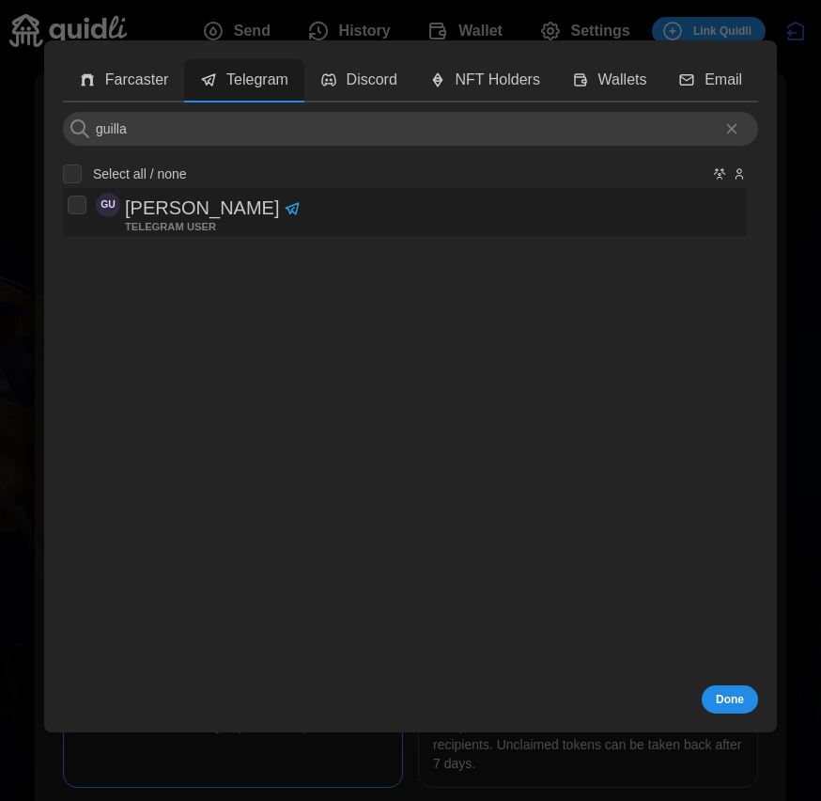
click at [204, 210] on p "[PERSON_NAME]" at bounding box center [202, 208] width 154 height 31
checkbox input "true"
click at [371, 86] on p "Discord" at bounding box center [372, 80] width 51 height 23
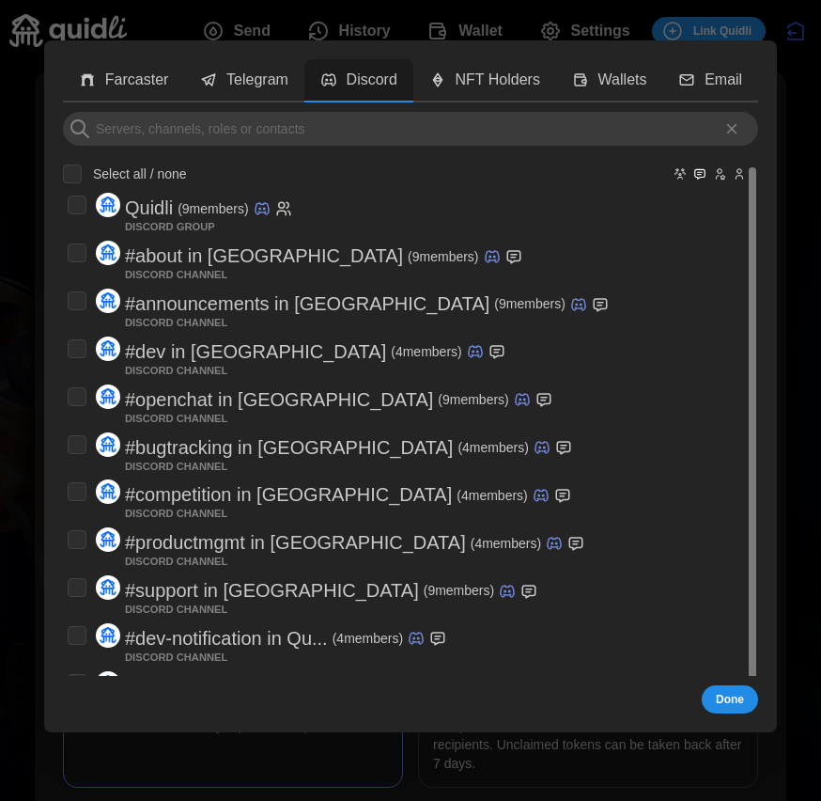
click at [680, 177] on icon "Hide Groups" at bounding box center [680, 174] width 13 height 23
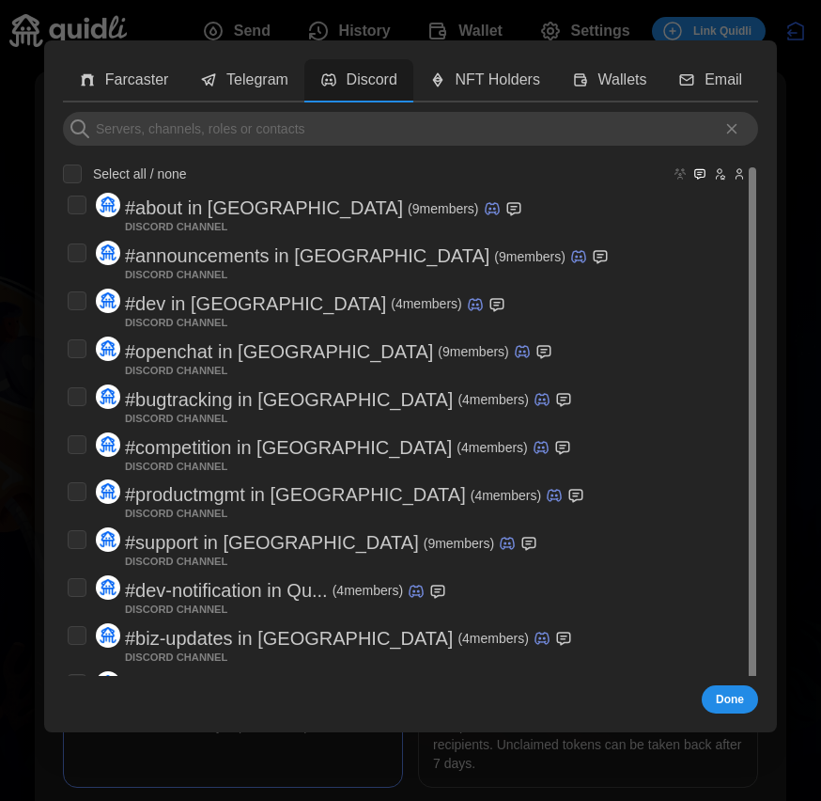
click at [706, 177] on icon "Hide Channels" at bounding box center [700, 174] width 13 height 23
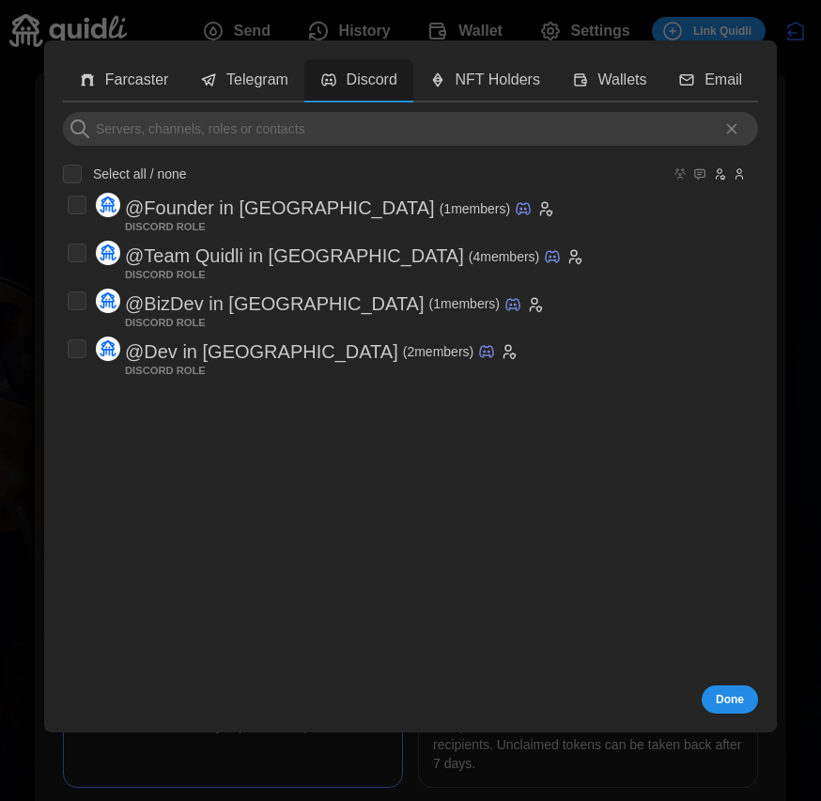
click at [728, 177] on div at bounding box center [710, 173] width 74 height 15
click at [724, 178] on icon "Hide Roles" at bounding box center [723, 178] width 5 height 5
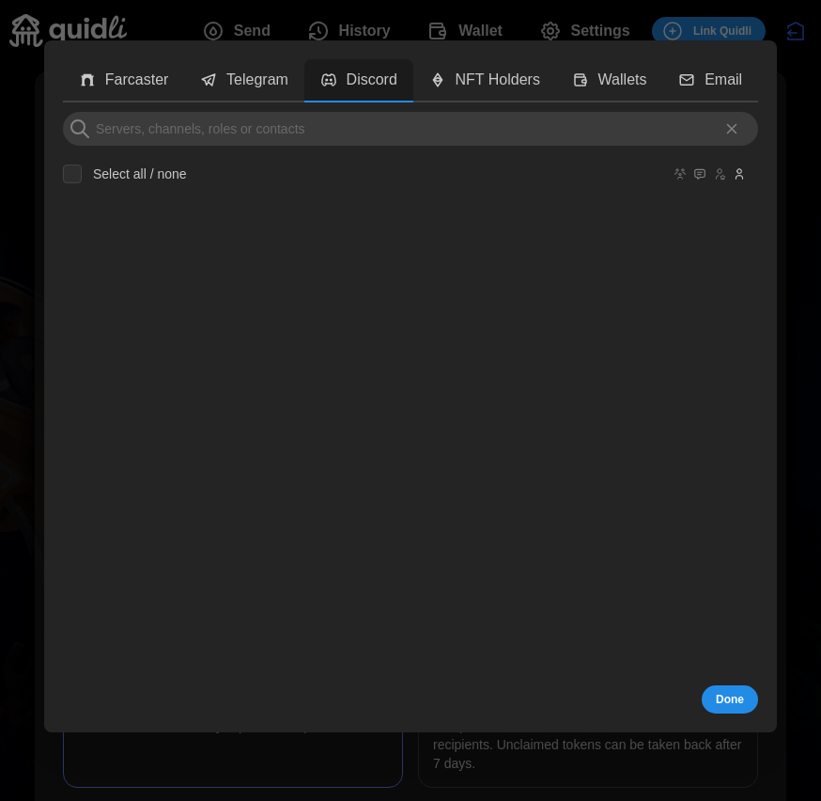
click at [739, 178] on icon "Hide Users" at bounding box center [740, 178] width 7 height 4
click at [739, 178] on icon "Show Users" at bounding box center [740, 178] width 7 height 4
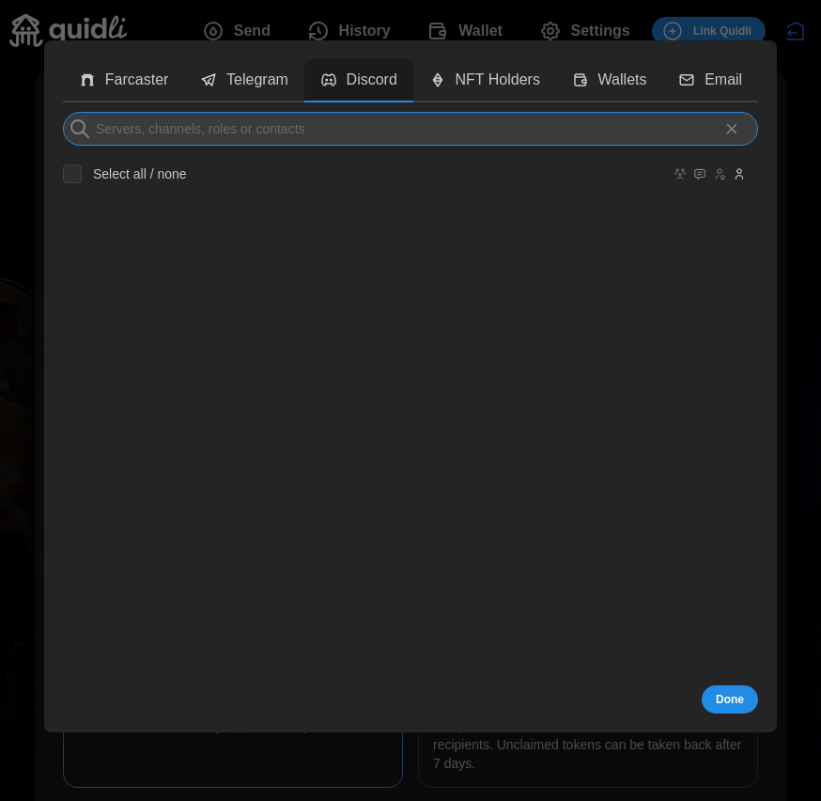
click at [604, 124] on input at bounding box center [410, 129] width 695 height 34
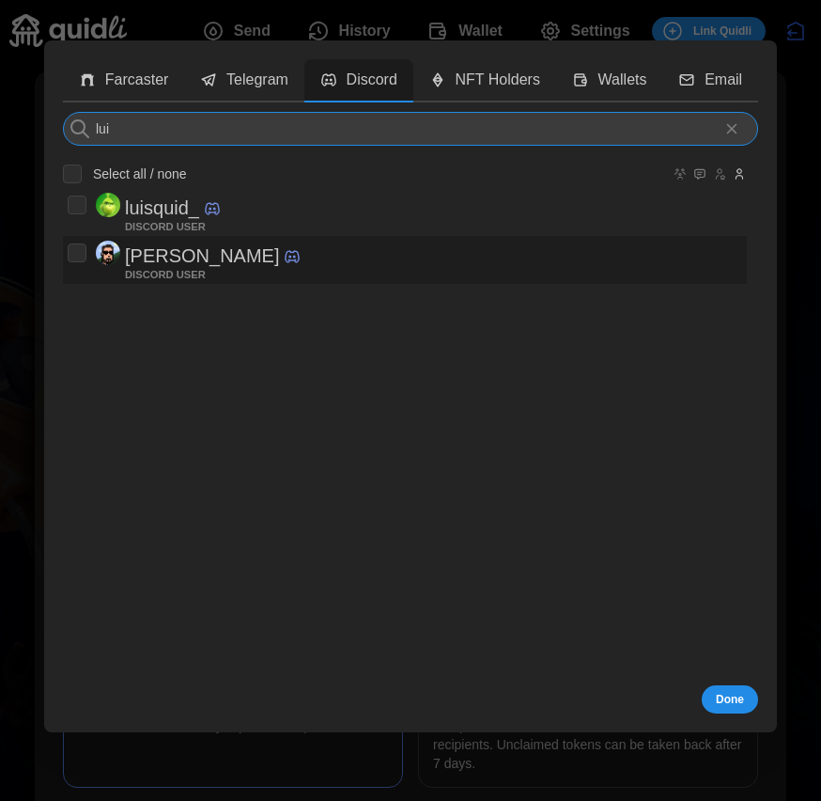
type input "lui"
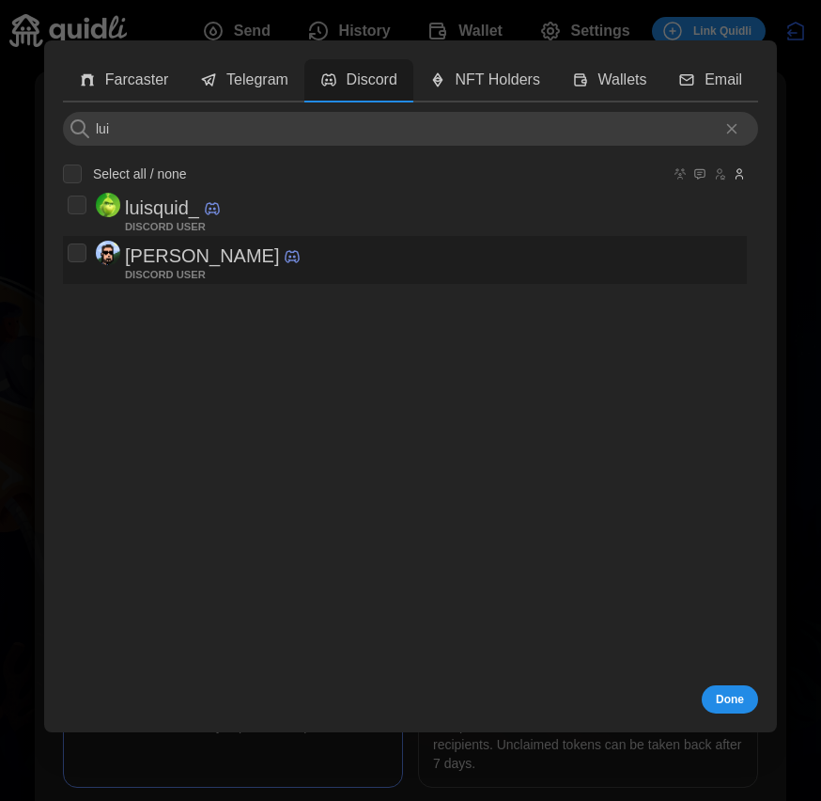
click at [250, 258] on div "[PERSON_NAME] DISCORD USER" at bounding box center [405, 260] width 675 height 39
checkbox input "true"
click at [737, 704] on span "Done" at bounding box center [730, 699] width 28 height 26
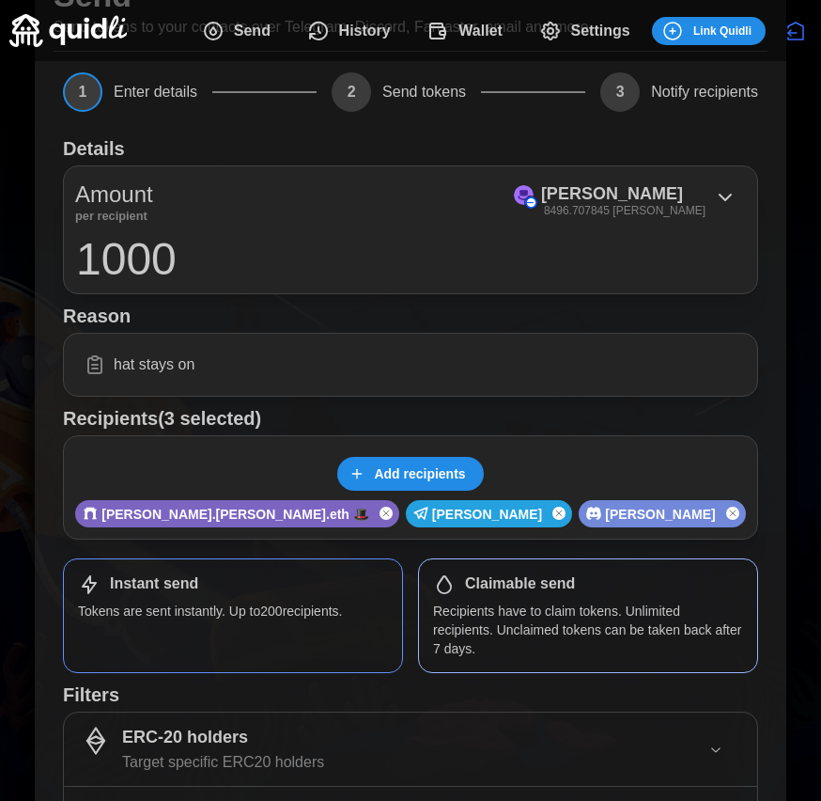
scroll to position [270, 0]
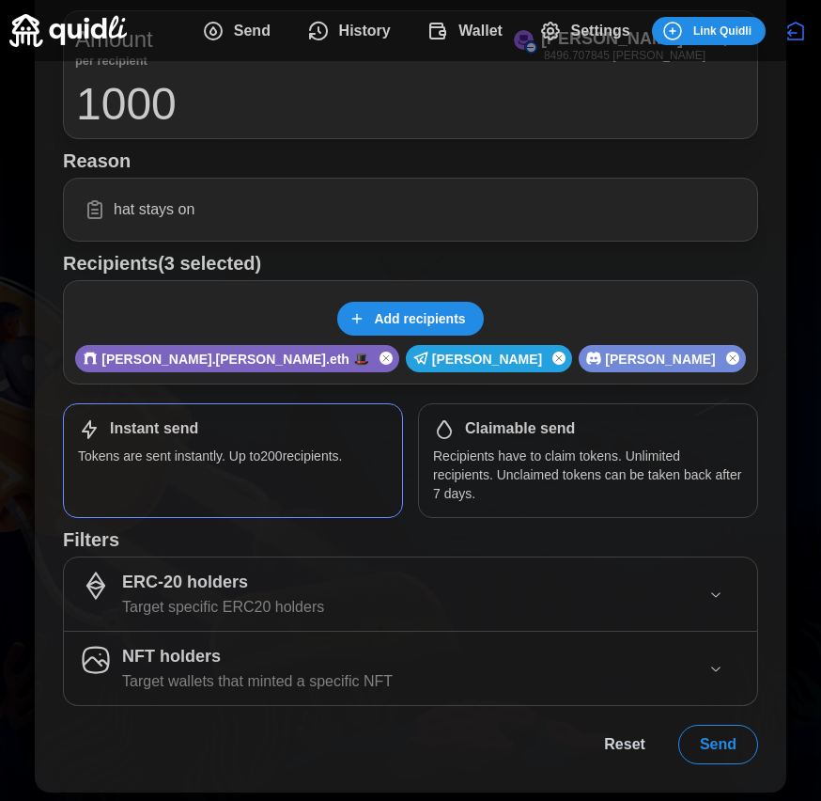
click at [726, 738] on span "Send" at bounding box center [718, 745] width 37 height 38
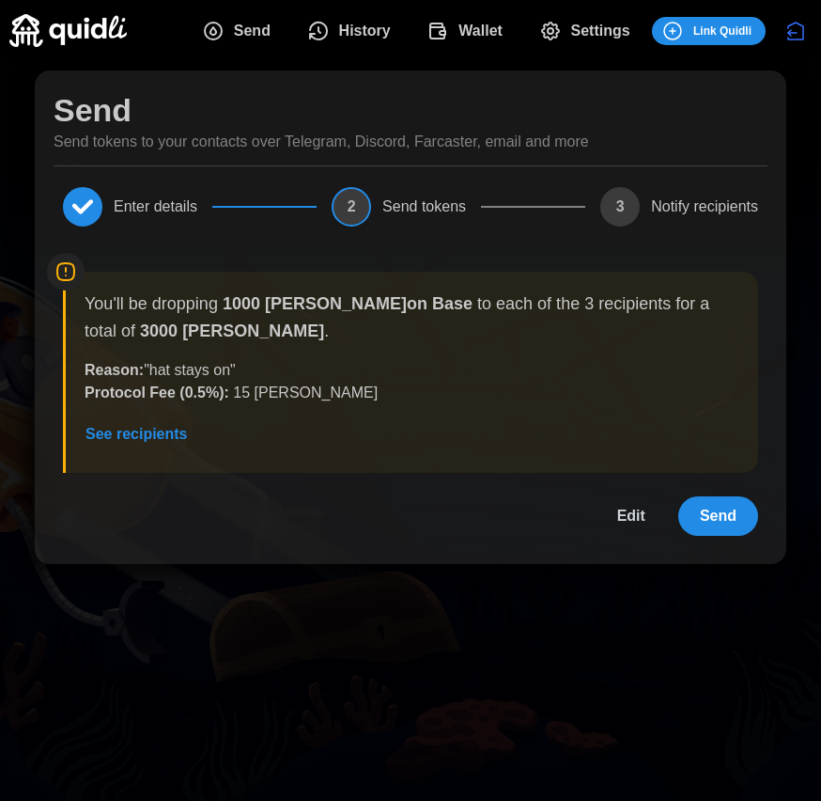
click at [717, 509] on span "Send" at bounding box center [718, 516] width 37 height 38
